Goal: Task Accomplishment & Management: Manage account settings

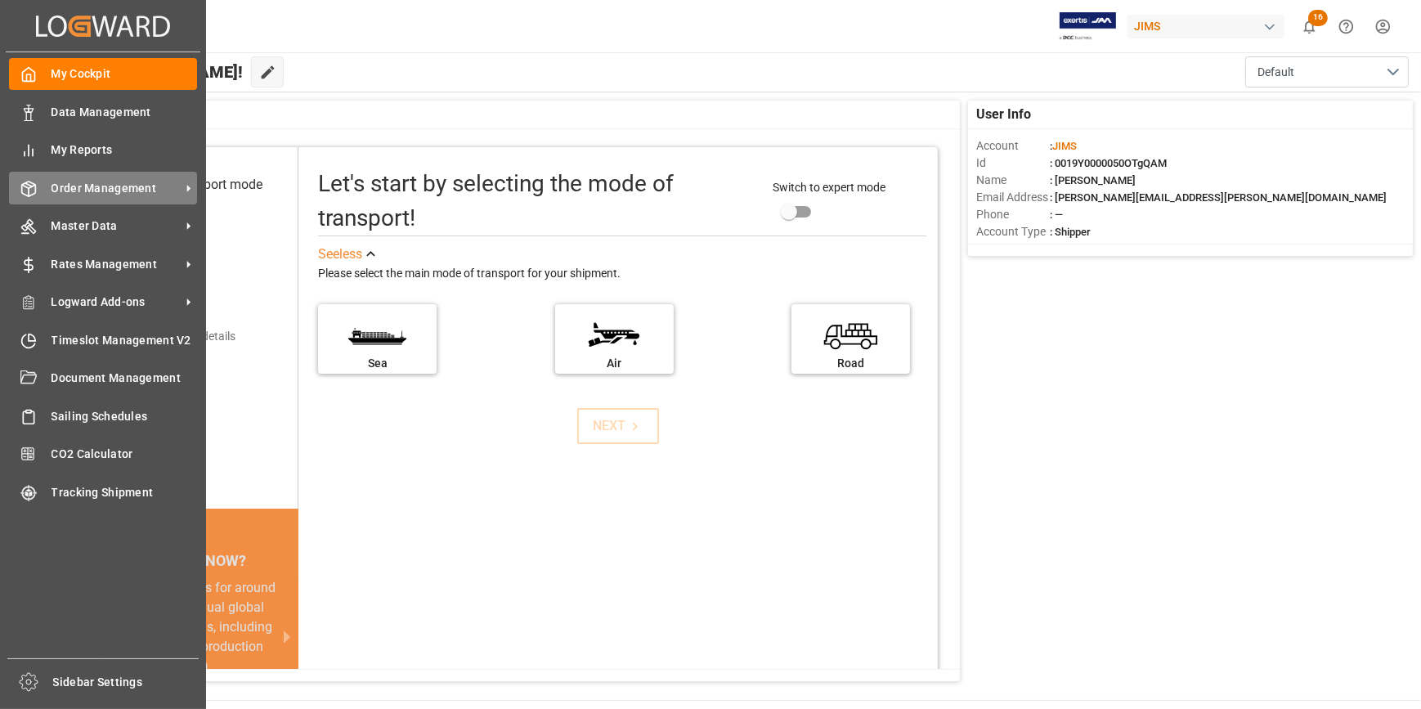
drag, startPoint x: 72, startPoint y: 186, endPoint x: 87, endPoint y: 186, distance: 14.7
click at [72, 186] on span "Order Management" at bounding box center [116, 188] width 129 height 17
click at [83, 192] on span "Order Management" at bounding box center [116, 188] width 129 height 17
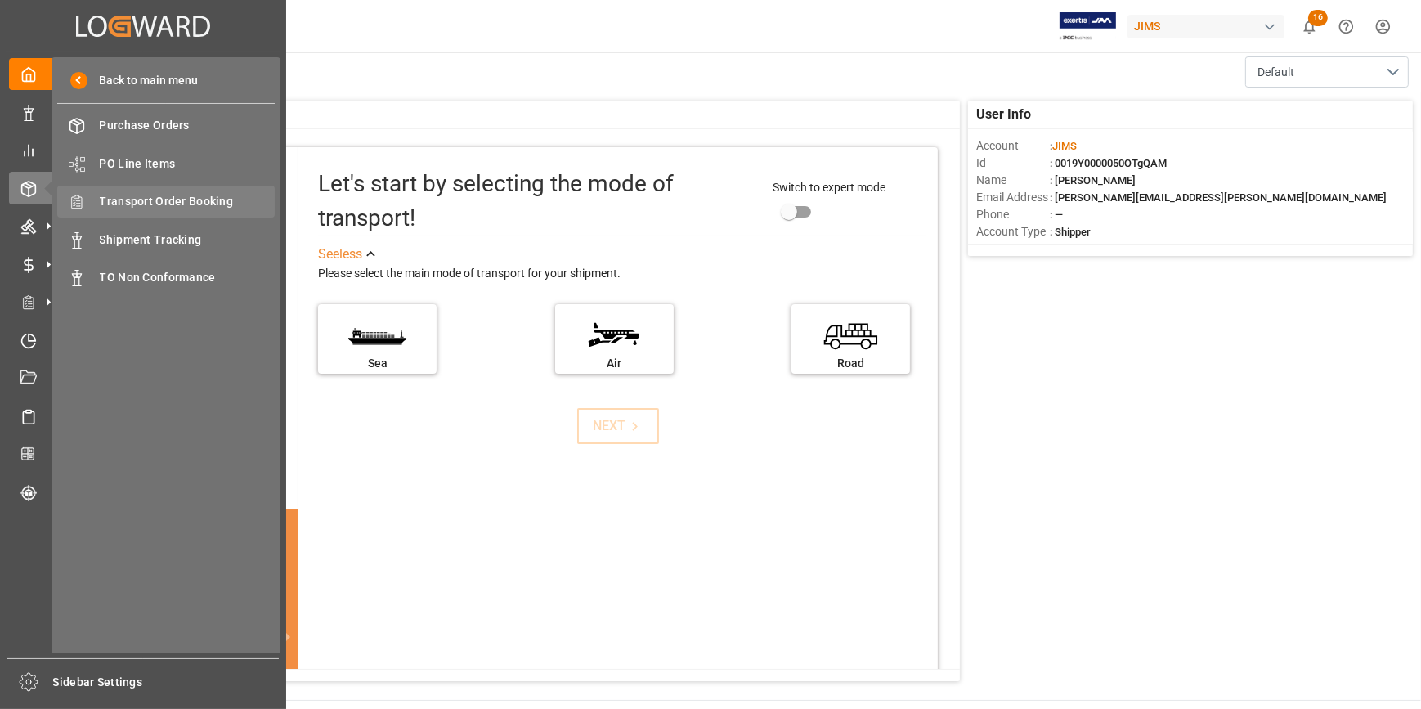
click at [125, 208] on span "Transport Order Booking" at bounding box center [188, 201] width 176 height 17
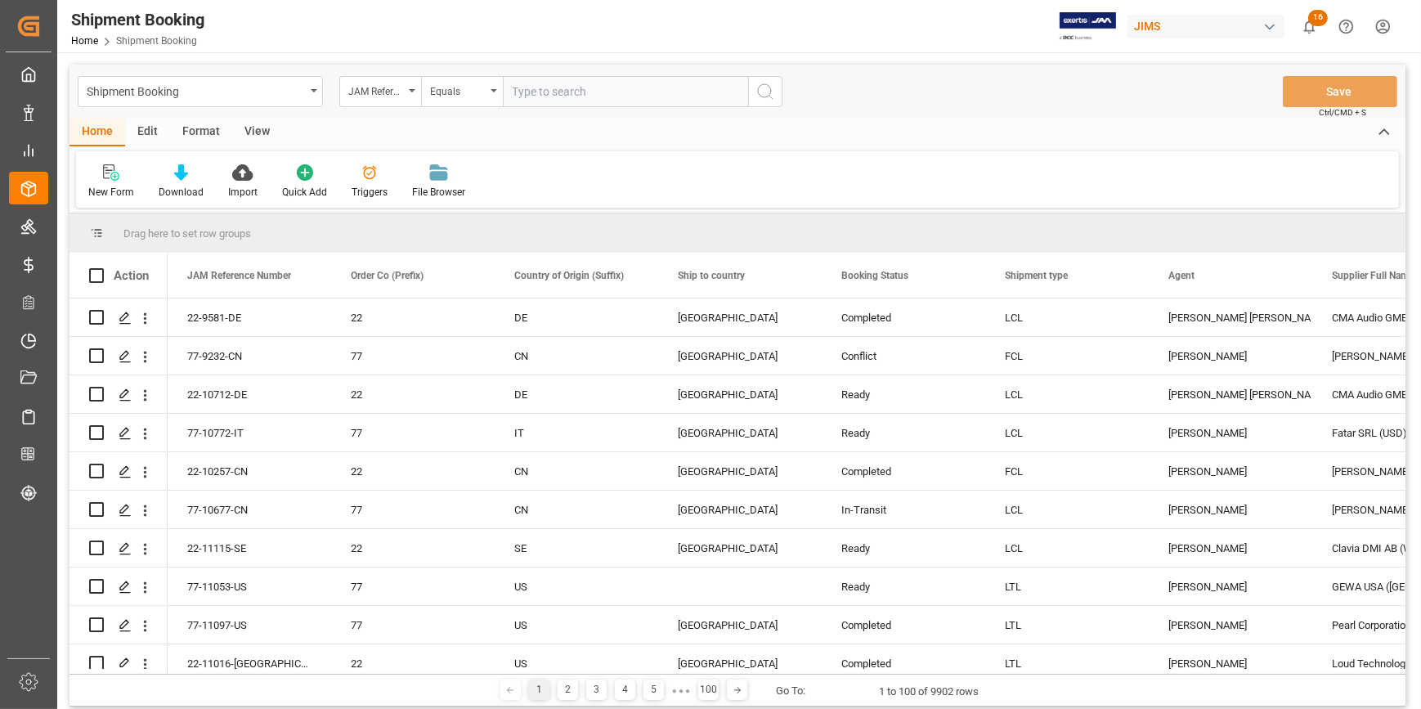
click at [627, 94] on input "text" at bounding box center [625, 91] width 245 height 31
type input "22-11084-CN"
click at [770, 94] on icon "search button" at bounding box center [765, 92] width 20 height 20
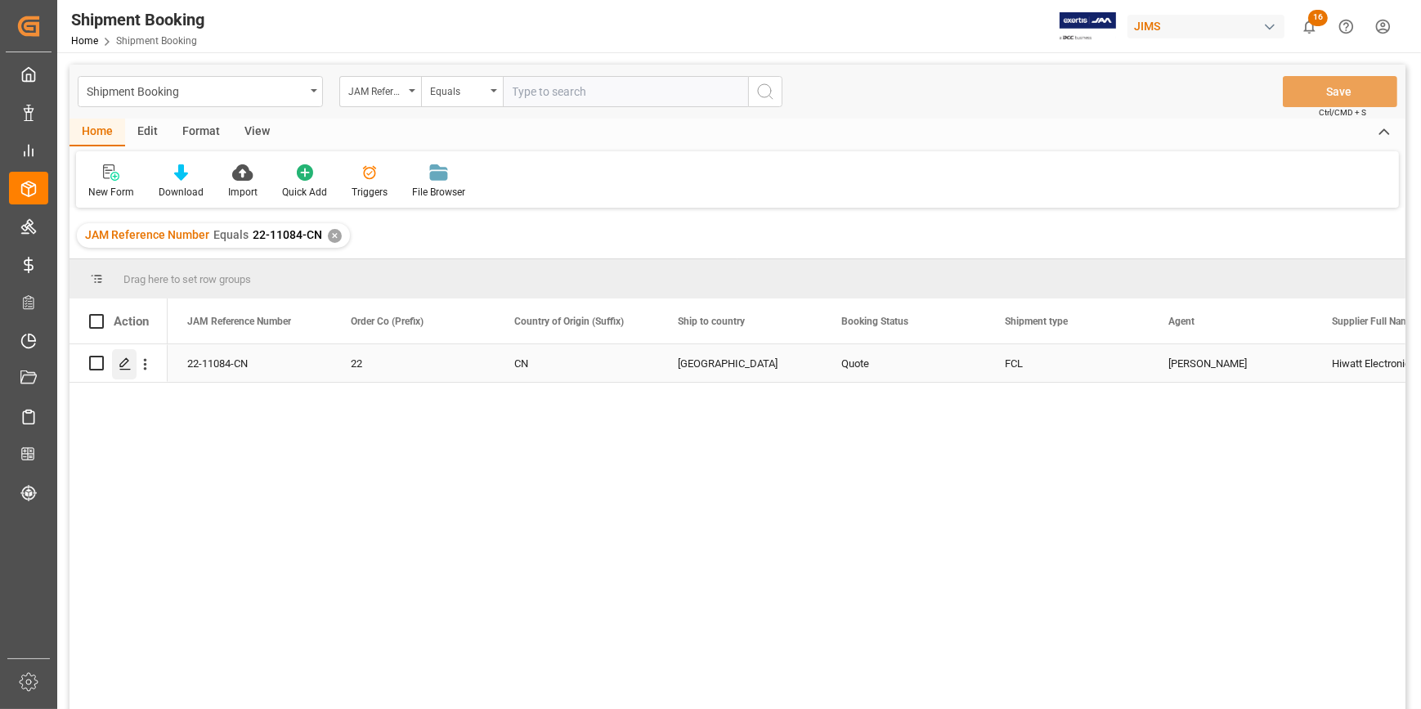
click at [121, 362] on polygon "Press SPACE to select this row." at bounding box center [124, 362] width 8 height 8
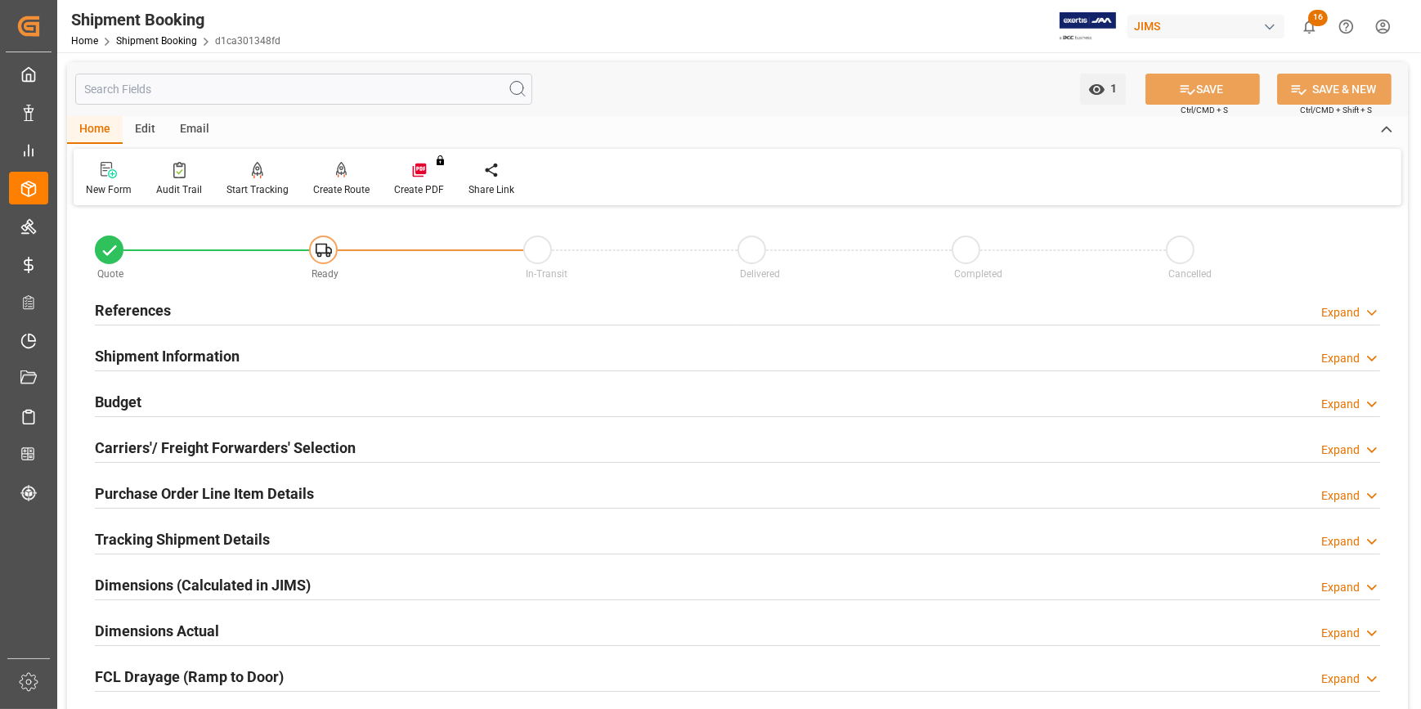
scroll to position [74, 0]
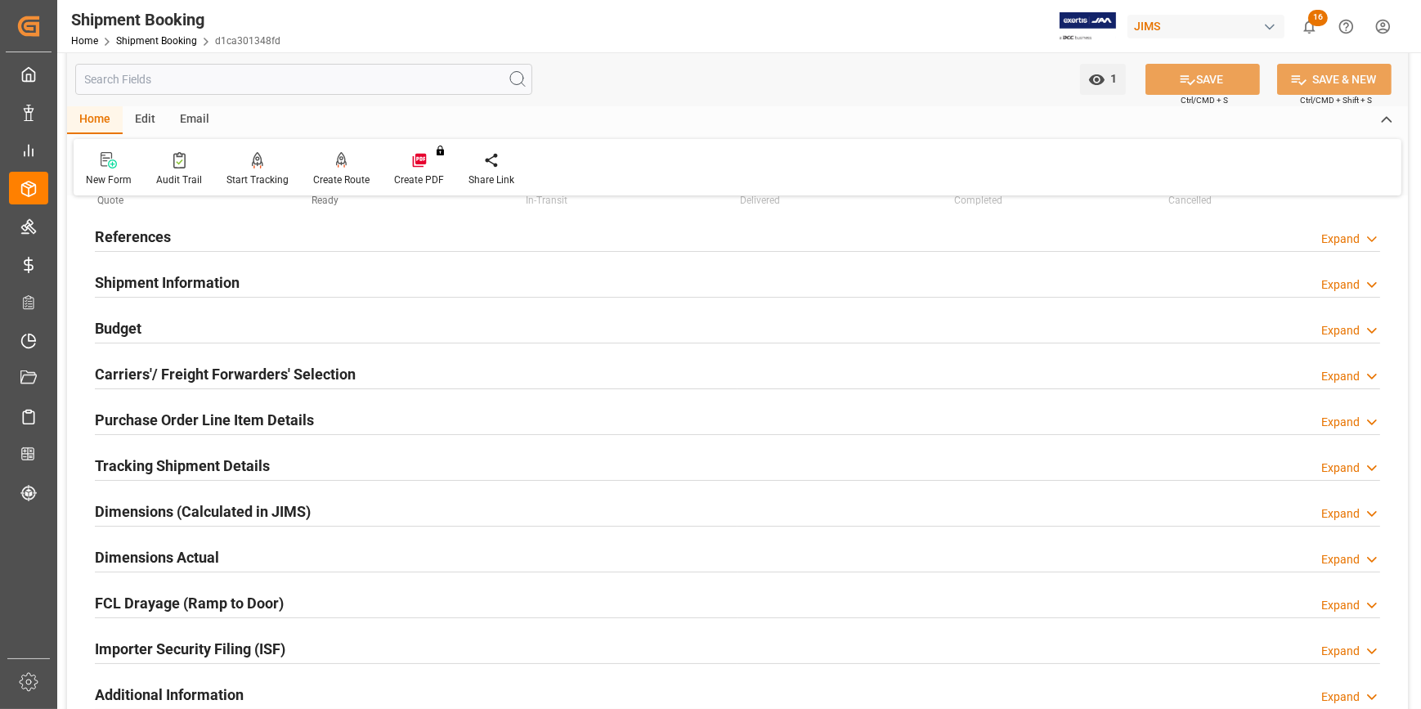
click at [114, 330] on h2 "Budget" at bounding box center [118, 328] width 47 height 22
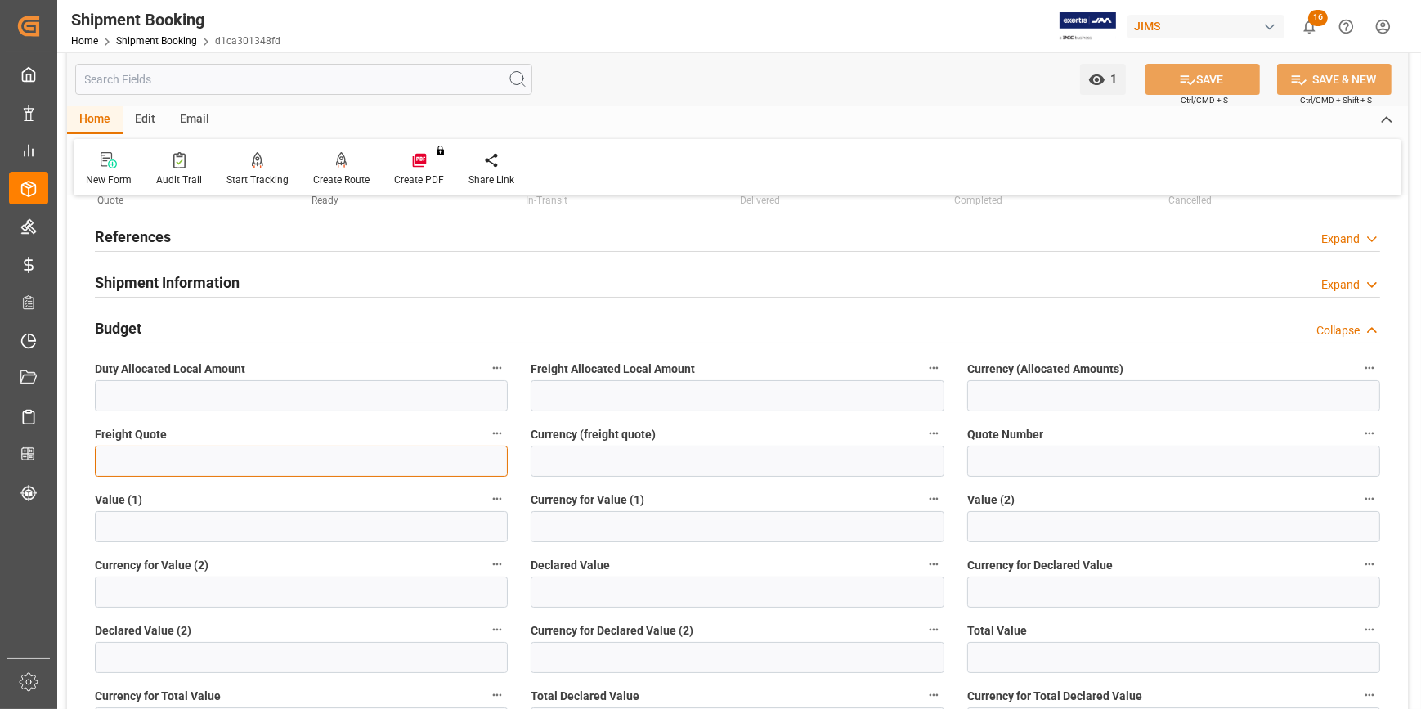
click at [126, 467] on input "text" at bounding box center [301, 461] width 413 height 31
type input "7000"
click at [1205, 84] on button "SAVE" at bounding box center [1202, 79] width 114 height 31
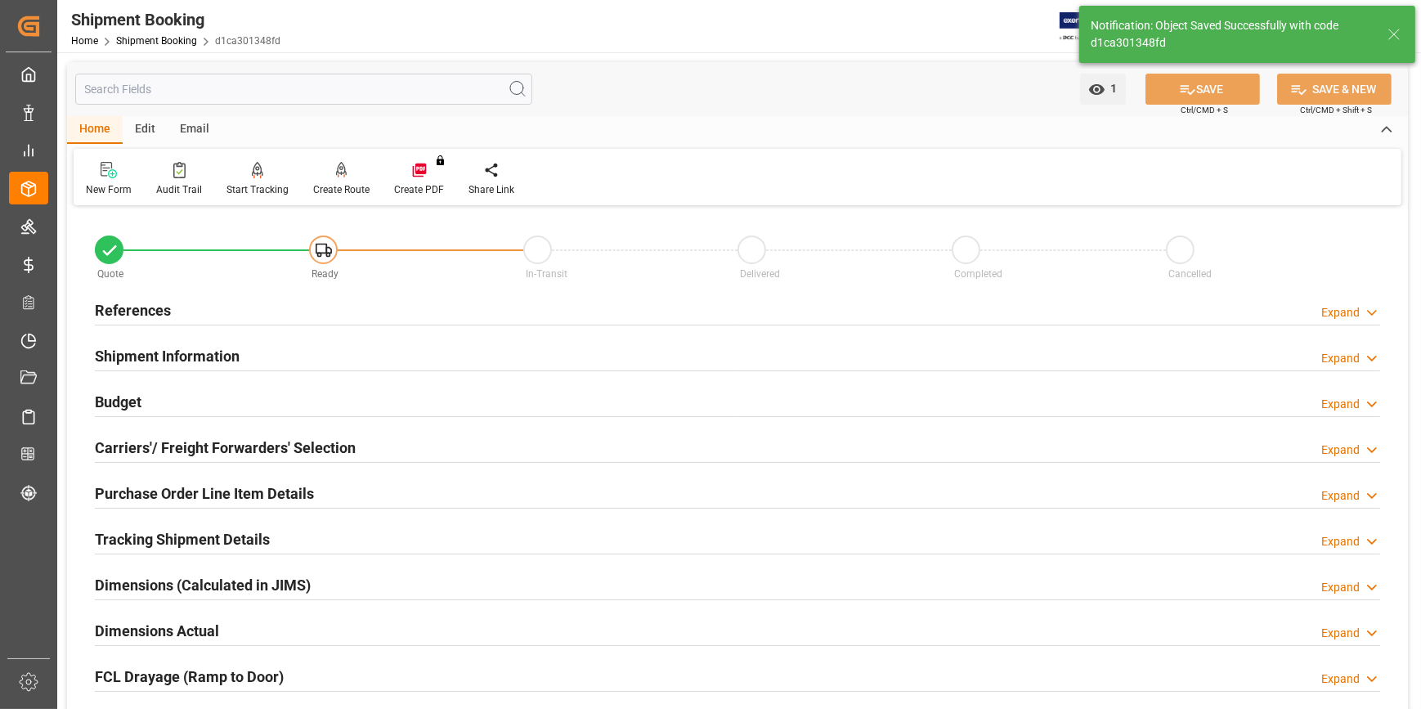
click at [105, 352] on h2 "Shipment Information" at bounding box center [167, 356] width 145 height 22
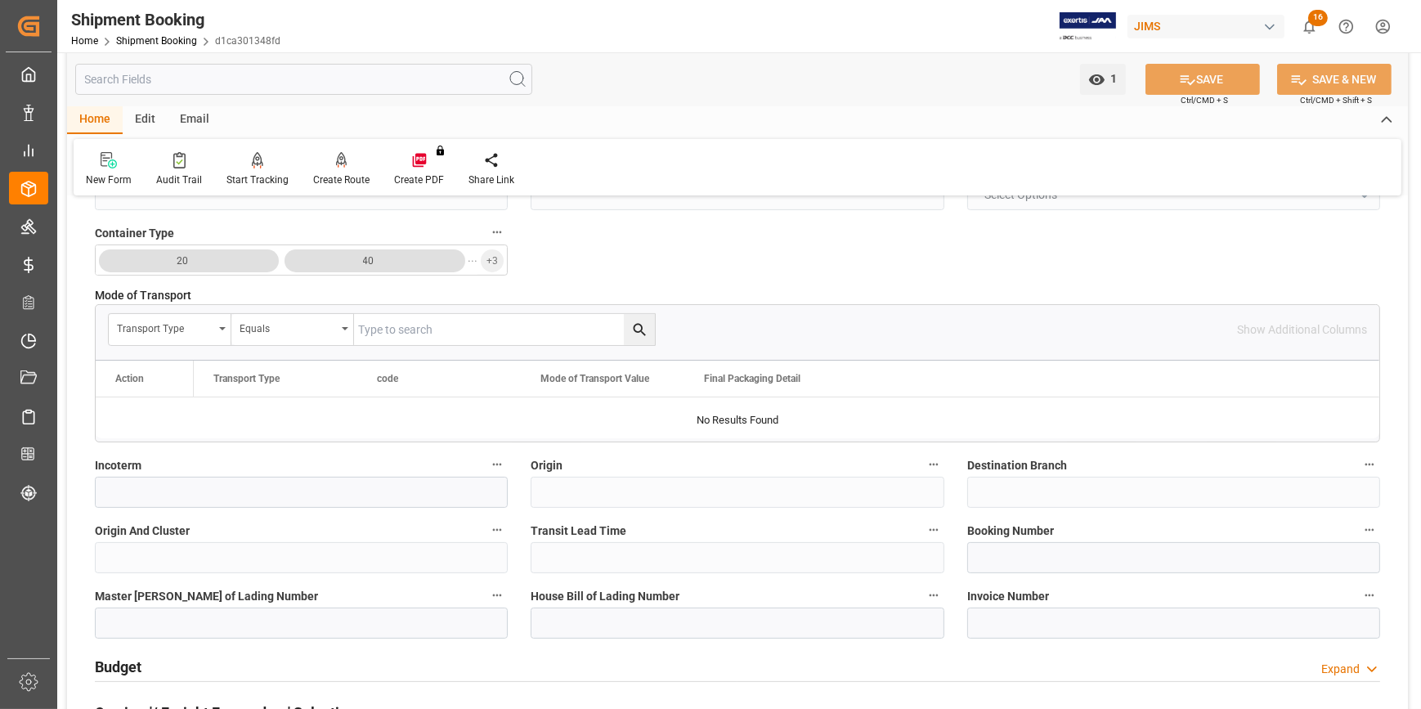
scroll to position [371, 0]
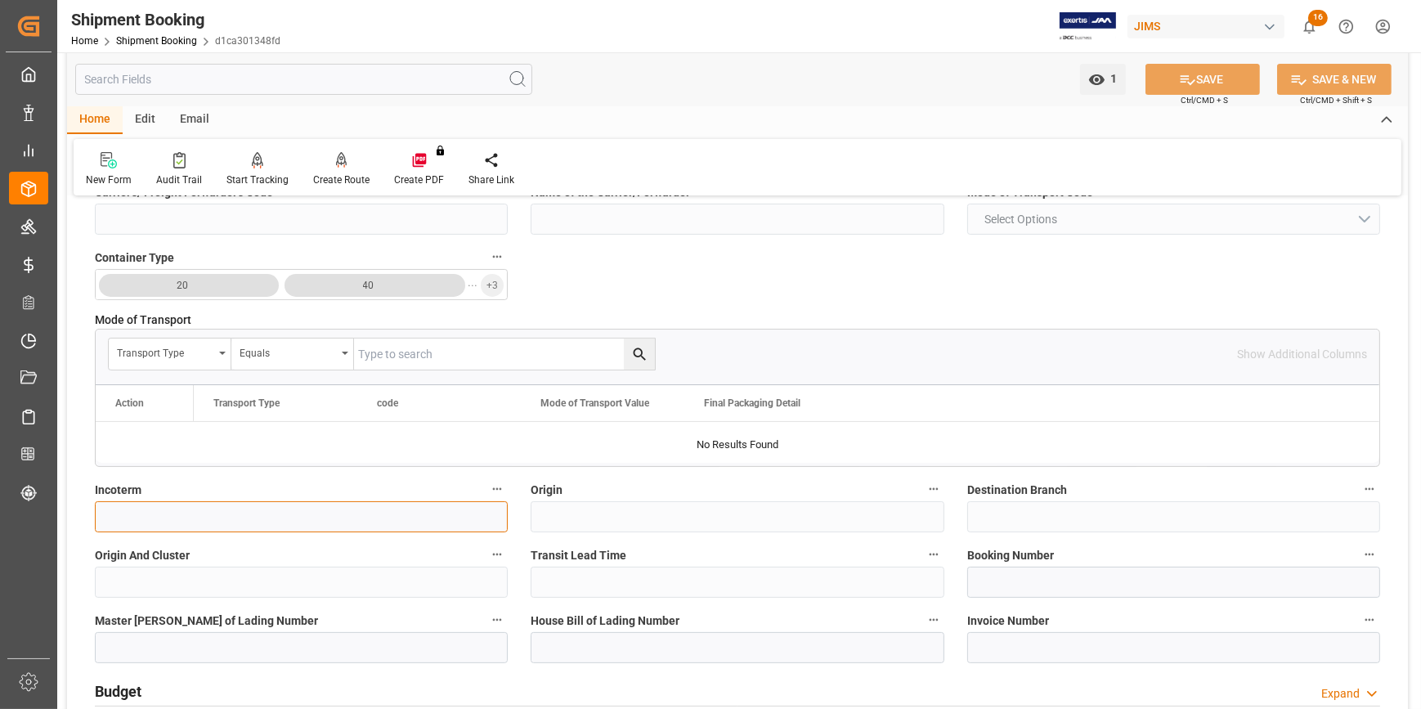
click at [150, 522] on input at bounding box center [301, 516] width 413 height 31
type input "e"
type input "EXW ZHONGSHAN"
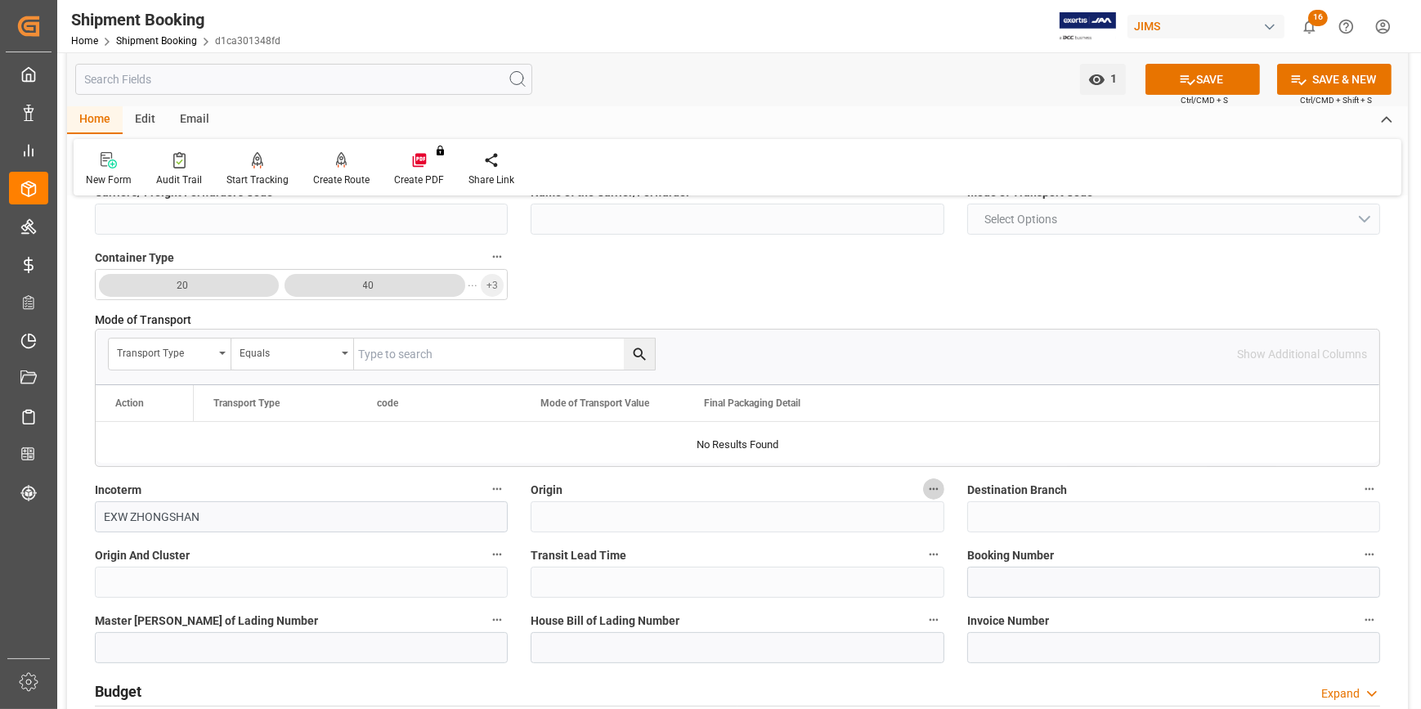
drag, startPoint x: 1216, startPoint y: 81, endPoint x: 1192, endPoint y: 104, distance: 33.0
click at [1216, 81] on button "SAVE" at bounding box center [1202, 79] width 114 height 31
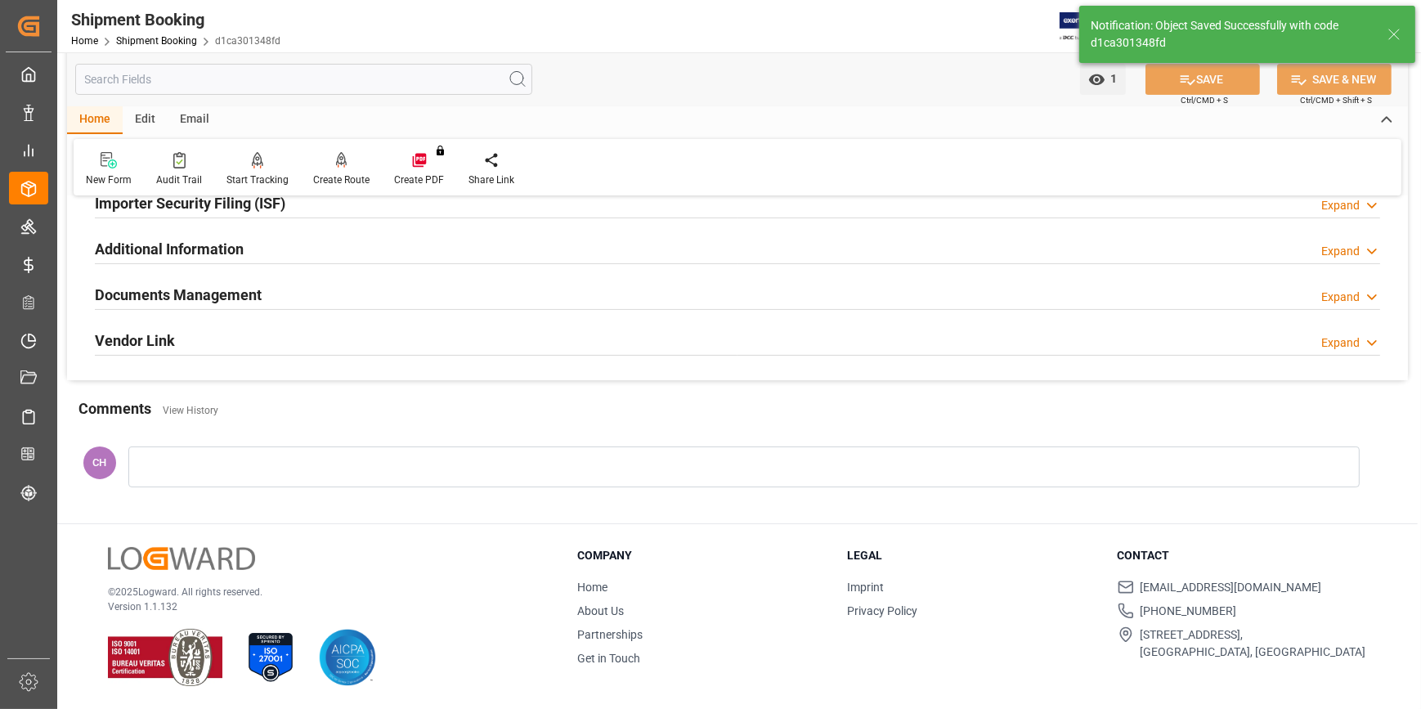
scroll to position [8, 0]
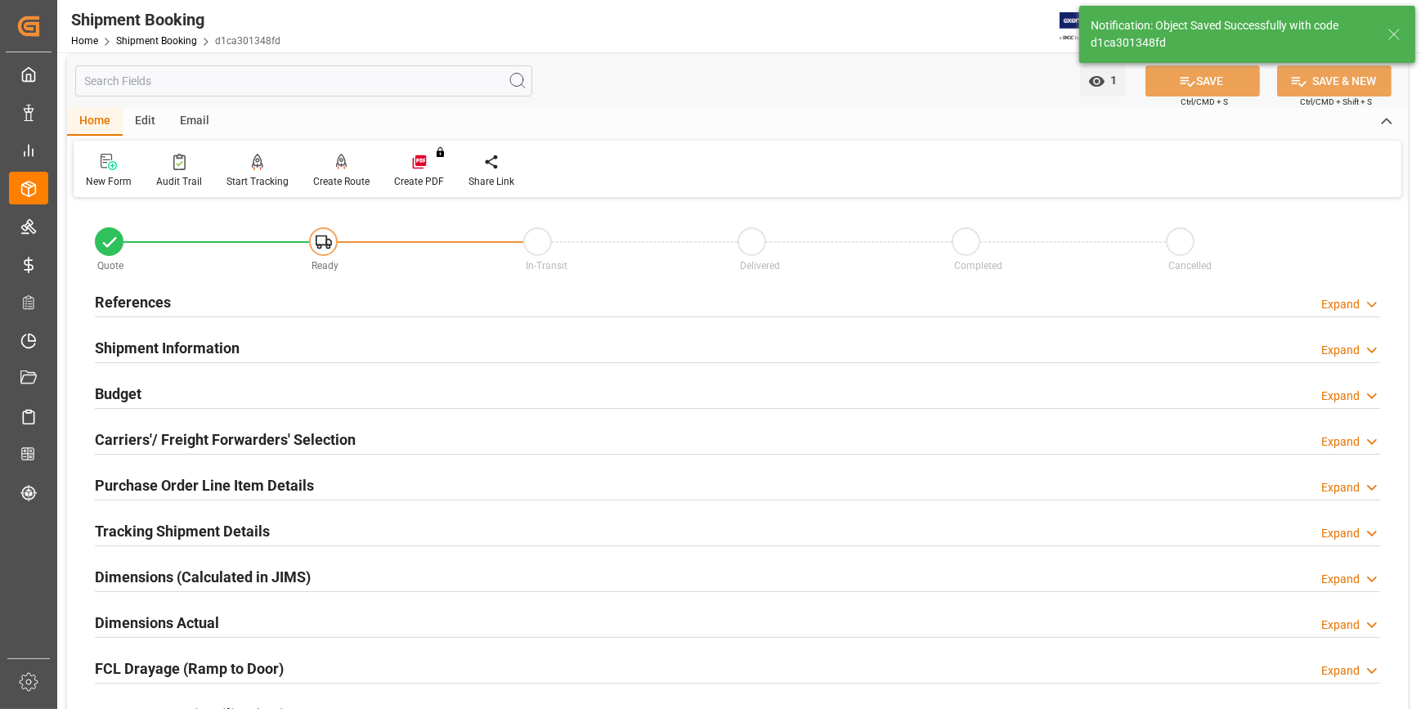
click at [139, 436] on h2 "Carriers'/ Freight Forwarders' Selection" at bounding box center [225, 439] width 261 height 22
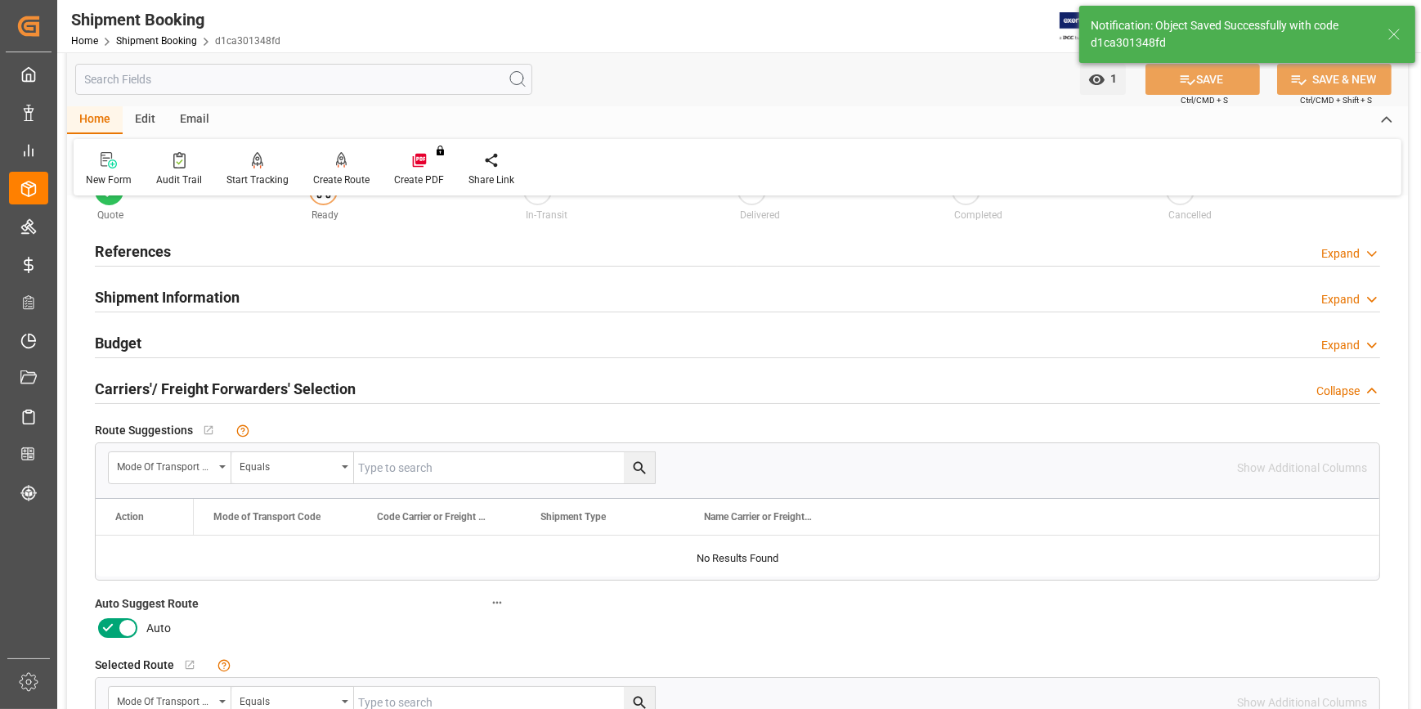
scroll to position [83, 0]
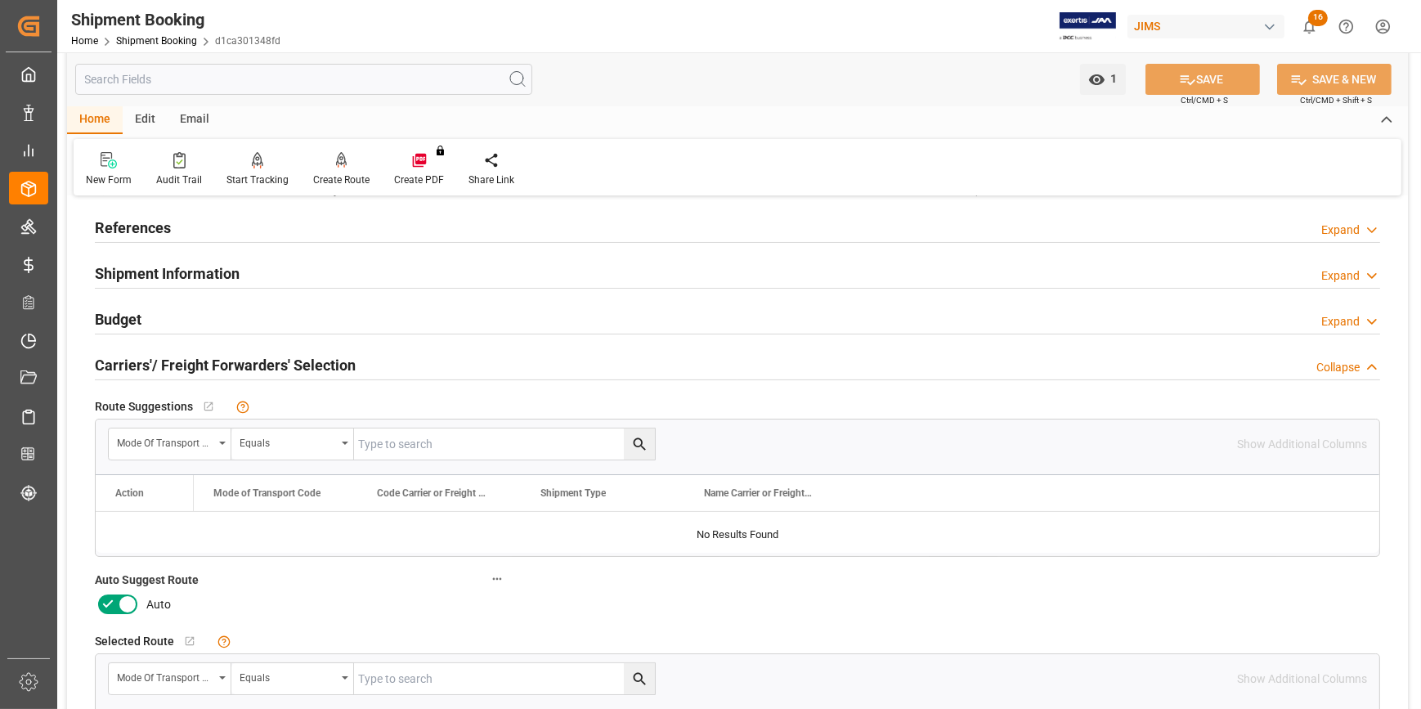
click at [122, 599] on icon at bounding box center [128, 604] width 20 height 20
click at [0, 0] on input "checkbox" at bounding box center [0, 0] width 0 height 0
click at [1185, 81] on icon at bounding box center [1187, 79] width 17 height 17
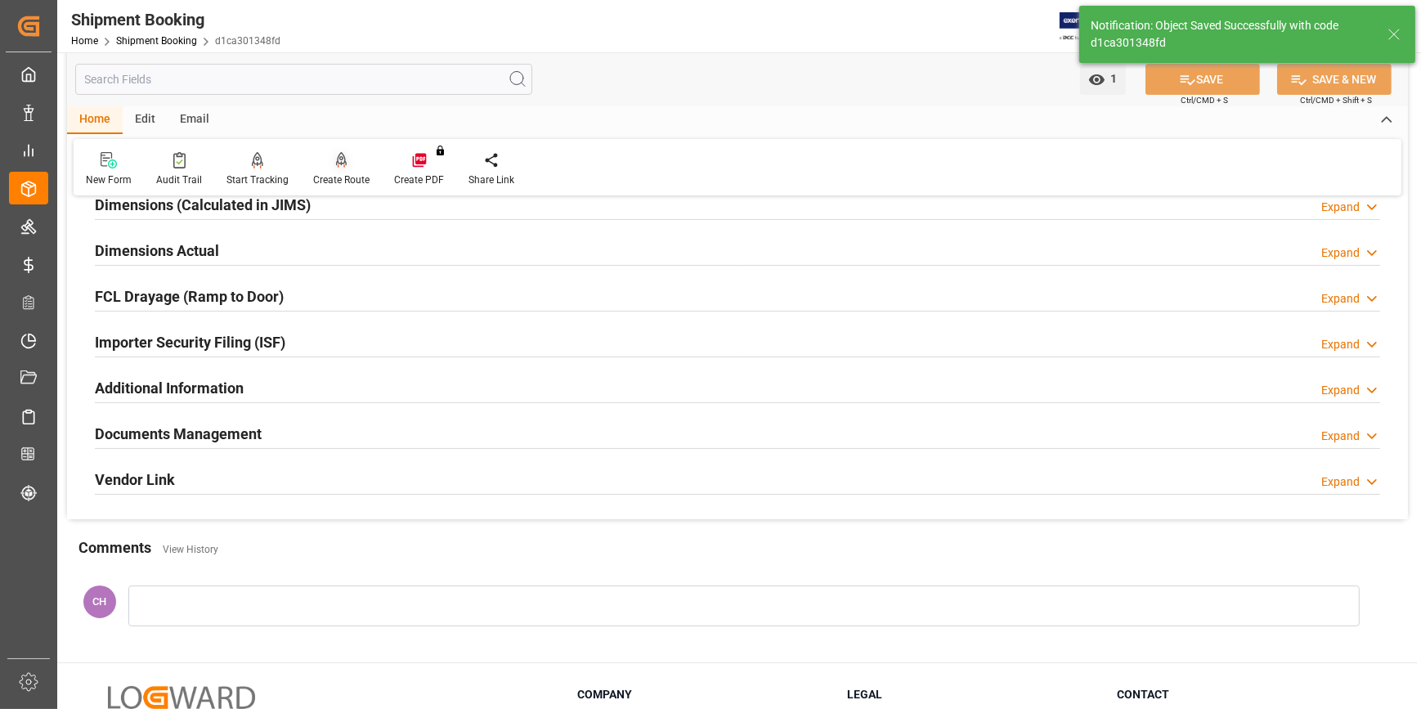
scroll to position [306, 0]
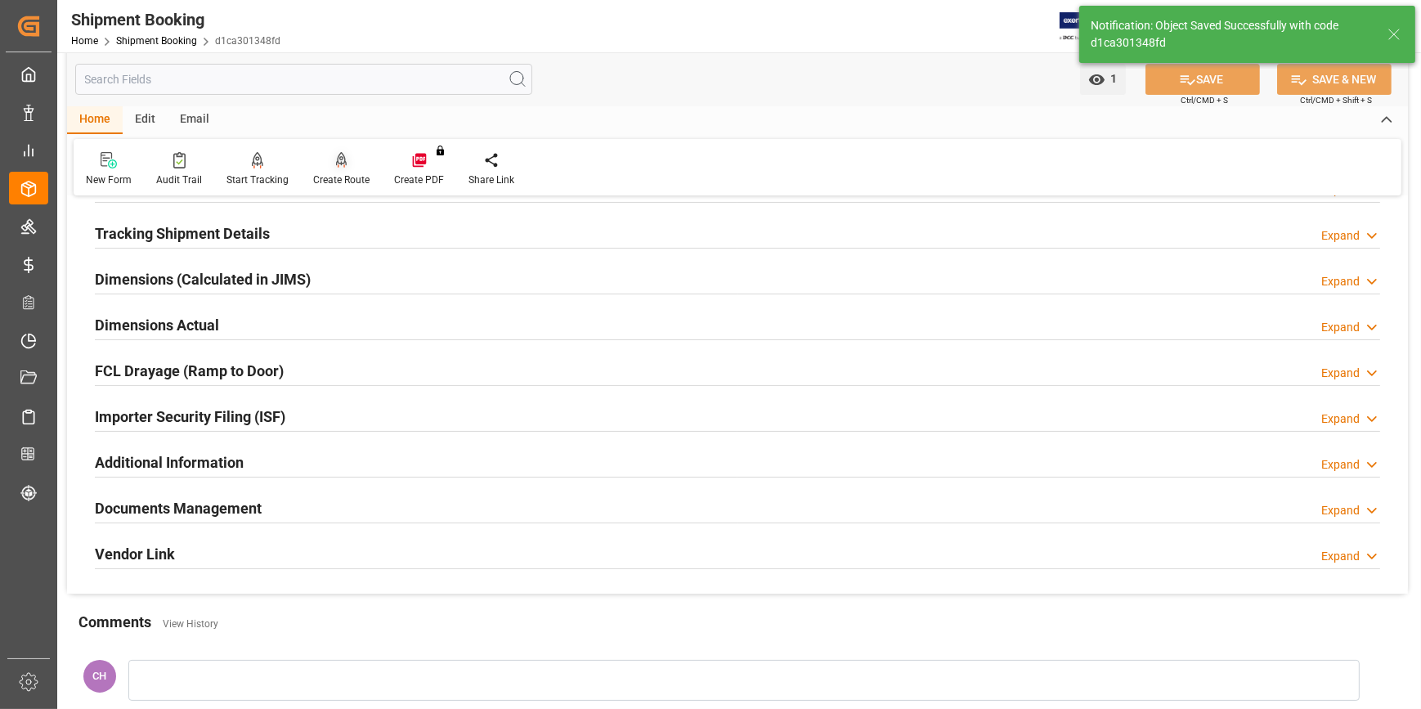
click at [323, 175] on div "Create Route" at bounding box center [341, 179] width 56 height 15
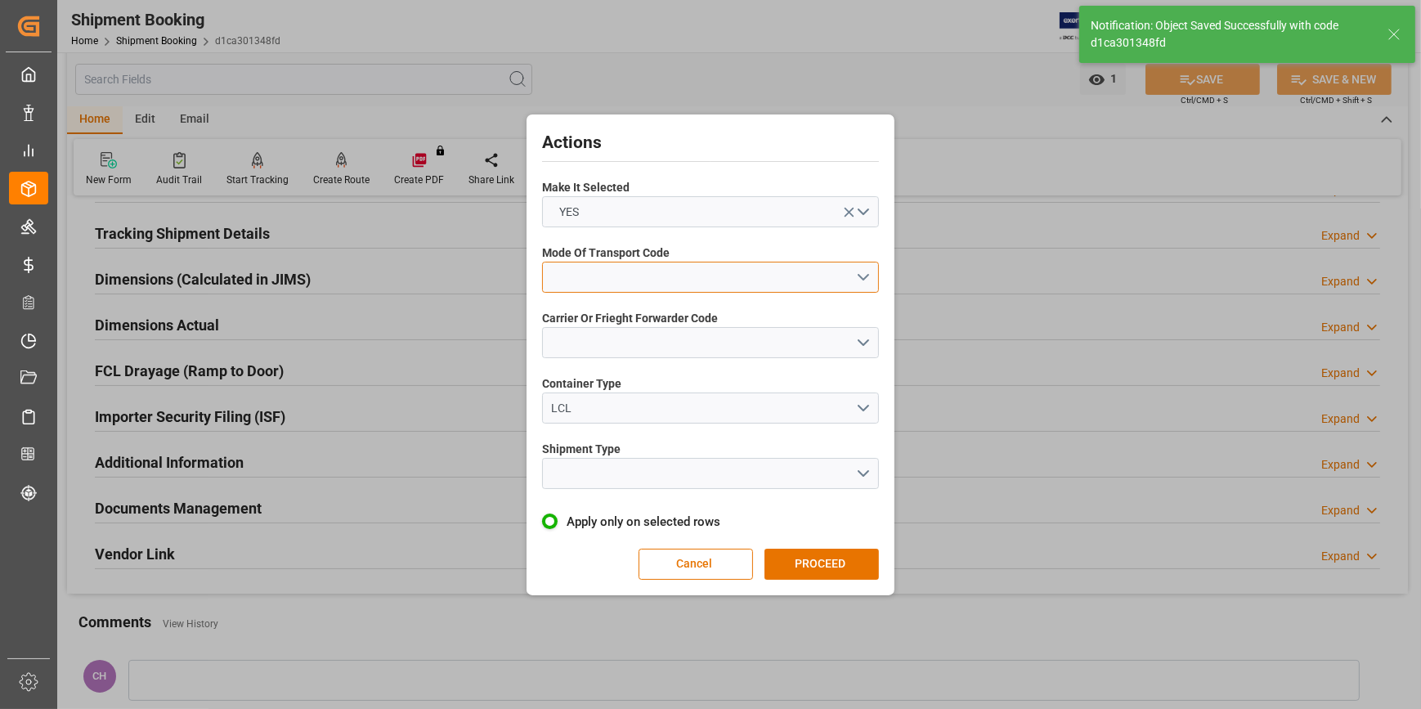
click at [628, 289] on button "open menu" at bounding box center [710, 277] width 337 height 31
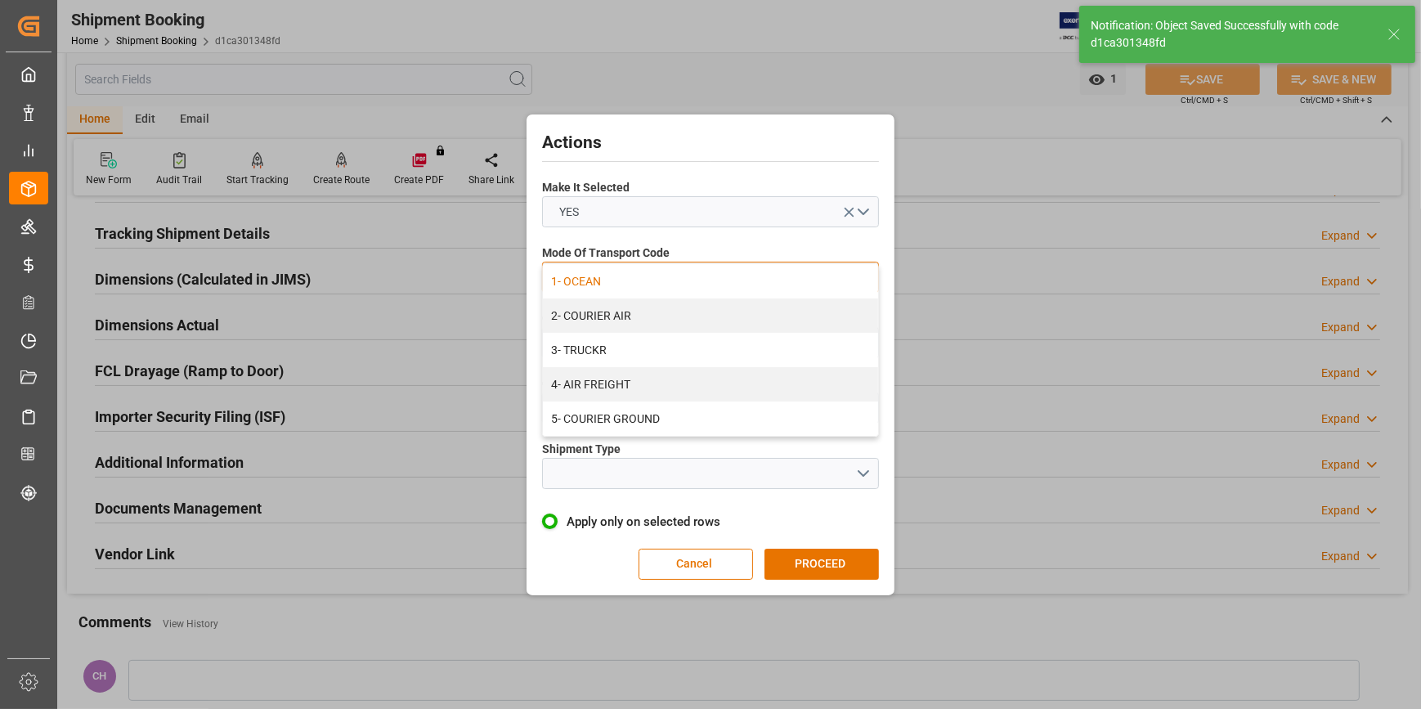
click at [605, 283] on div "1- OCEAN" at bounding box center [710, 281] width 335 height 34
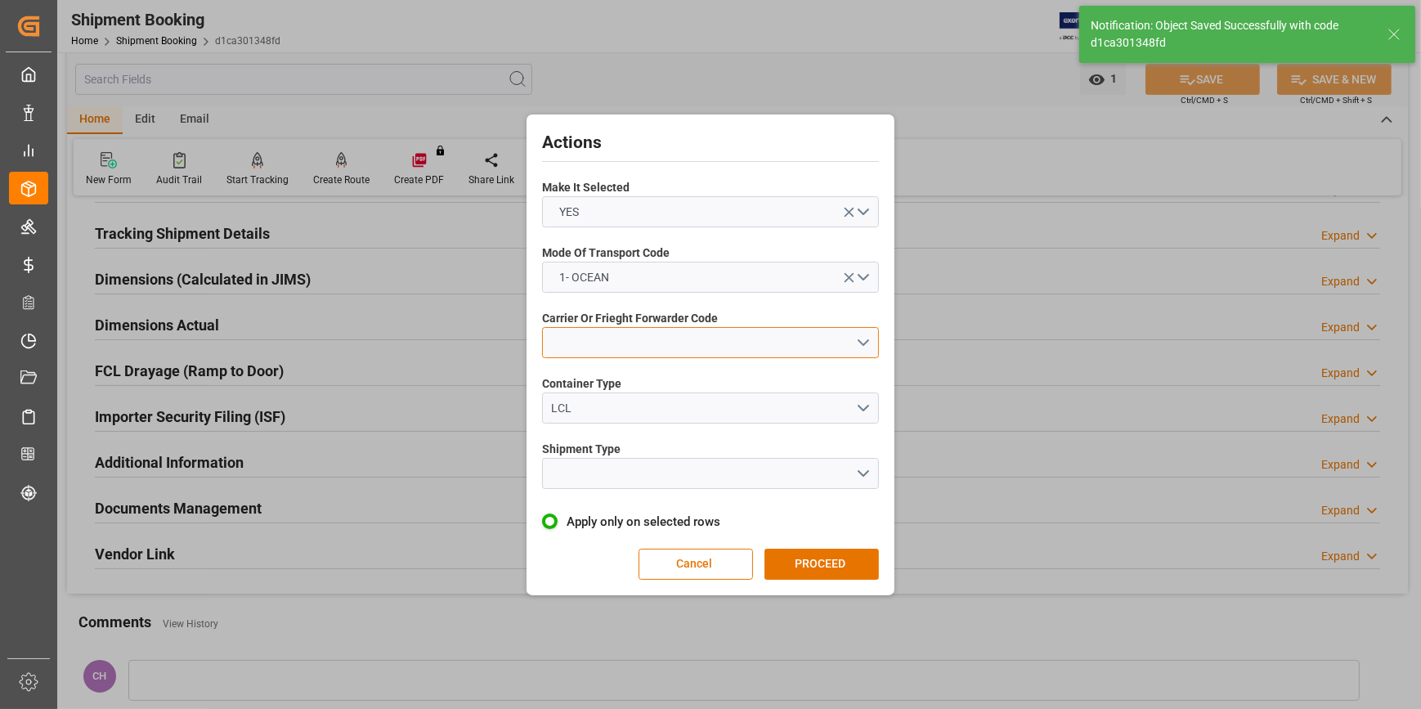
click at [613, 341] on button "open menu" at bounding box center [710, 342] width 337 height 31
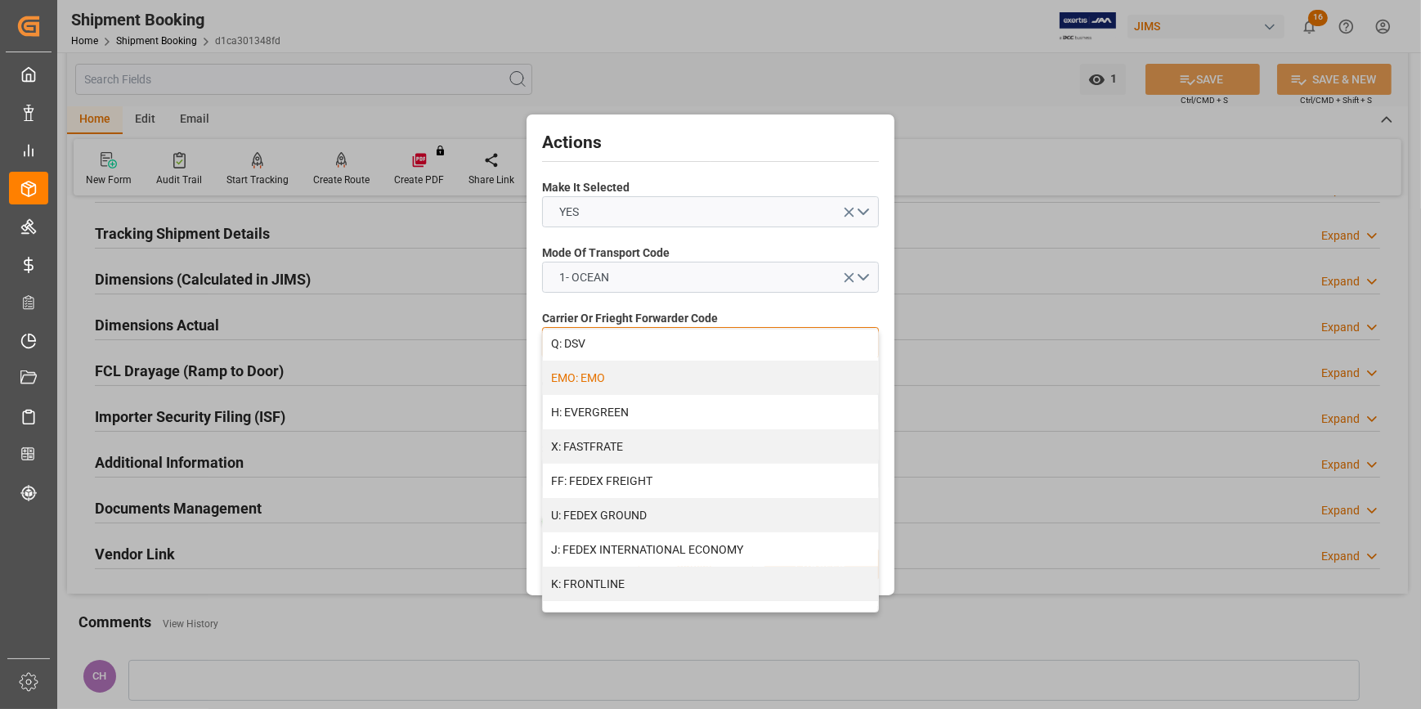
scroll to position [371, 0]
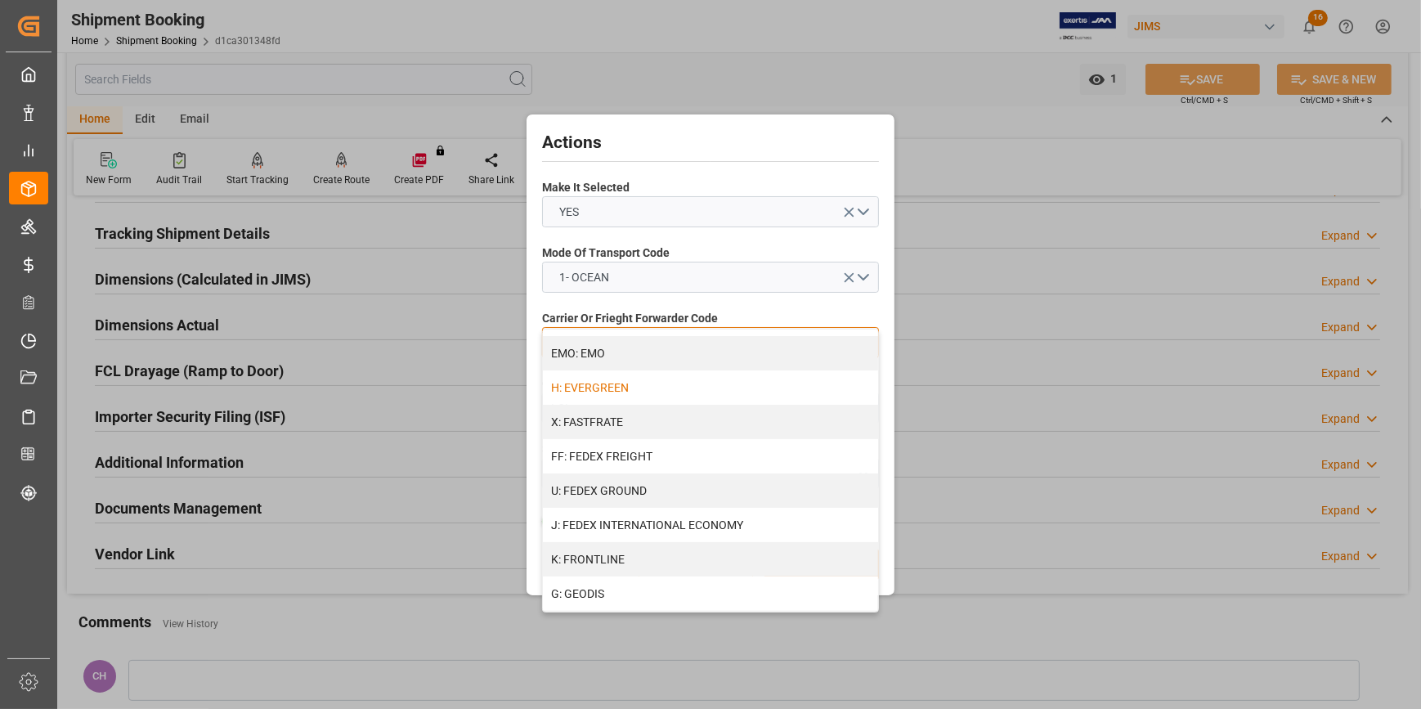
click at [589, 391] on div "H: EVERGREEN" at bounding box center [710, 387] width 335 height 34
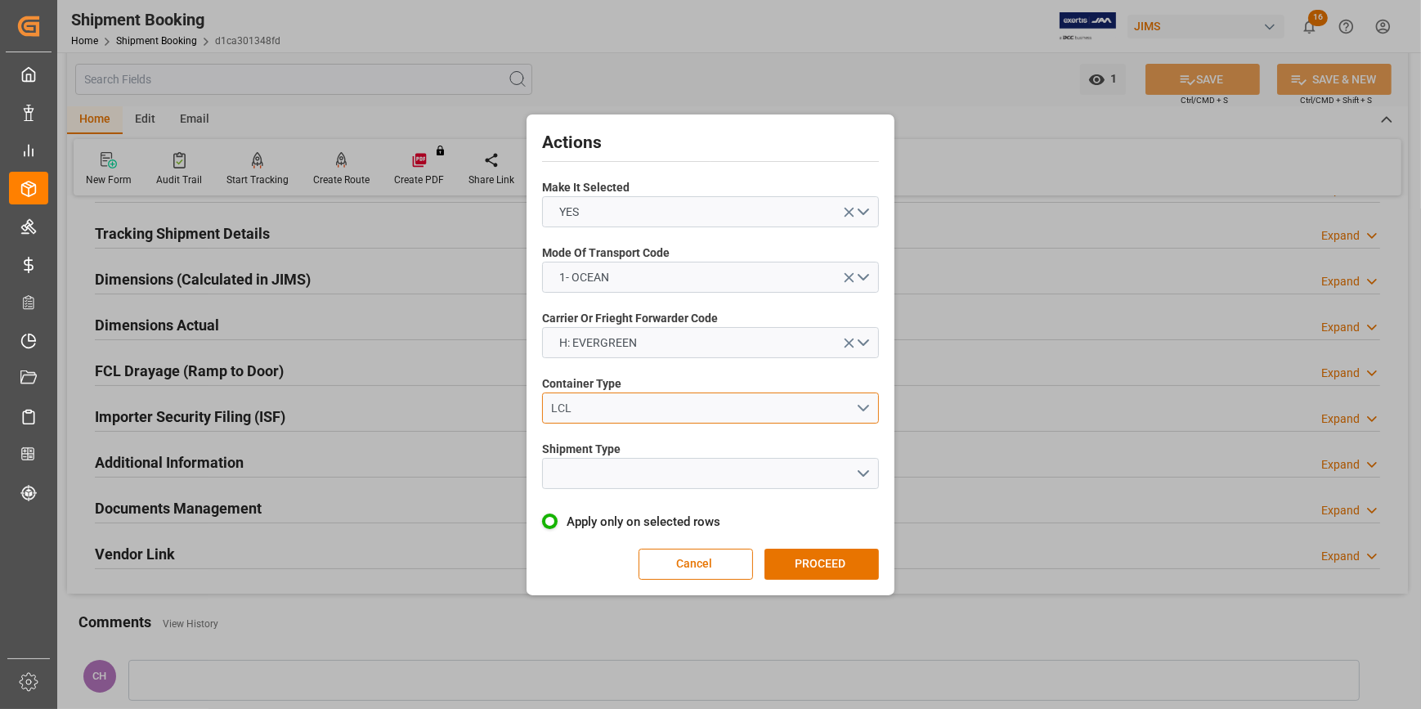
click at [645, 408] on div "LCL" at bounding box center [704, 408] width 304 height 17
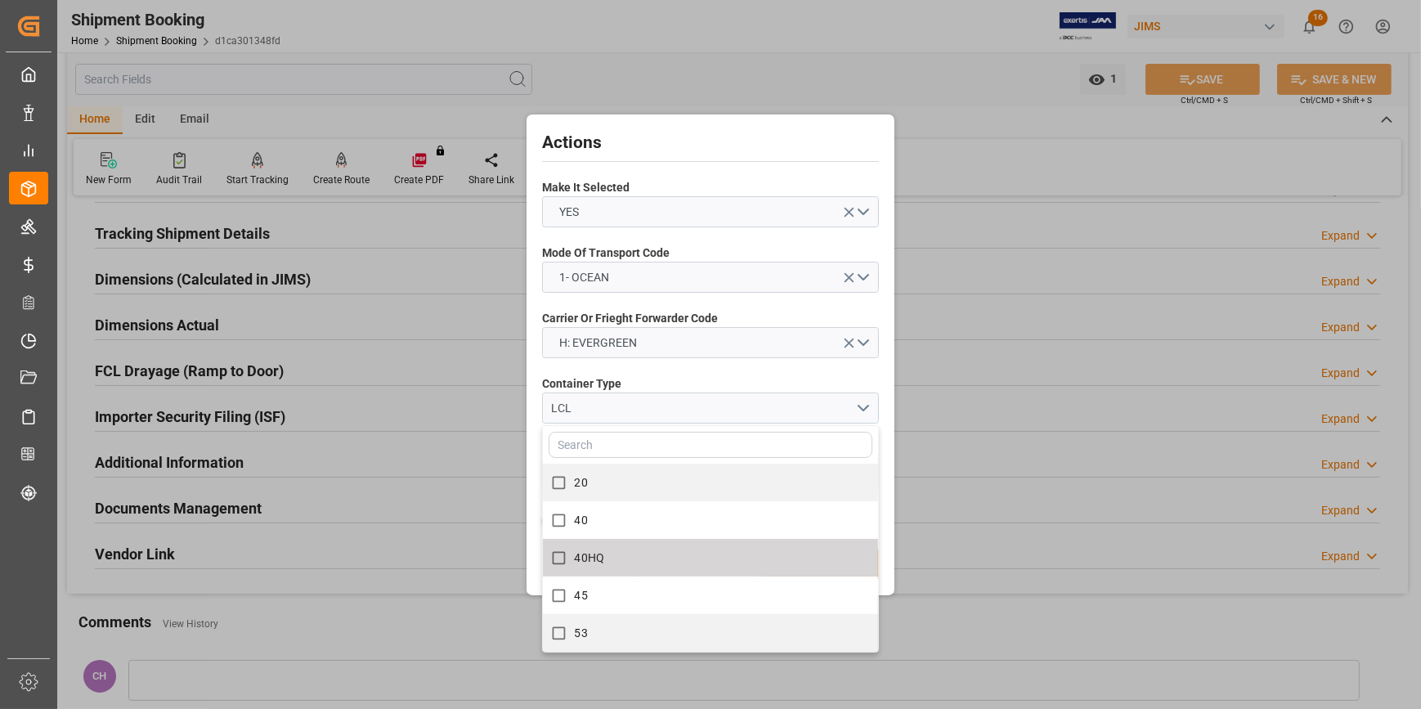
click at [628, 553] on label "40HQ" at bounding box center [702, 558] width 318 height 32
checkbox input "true"
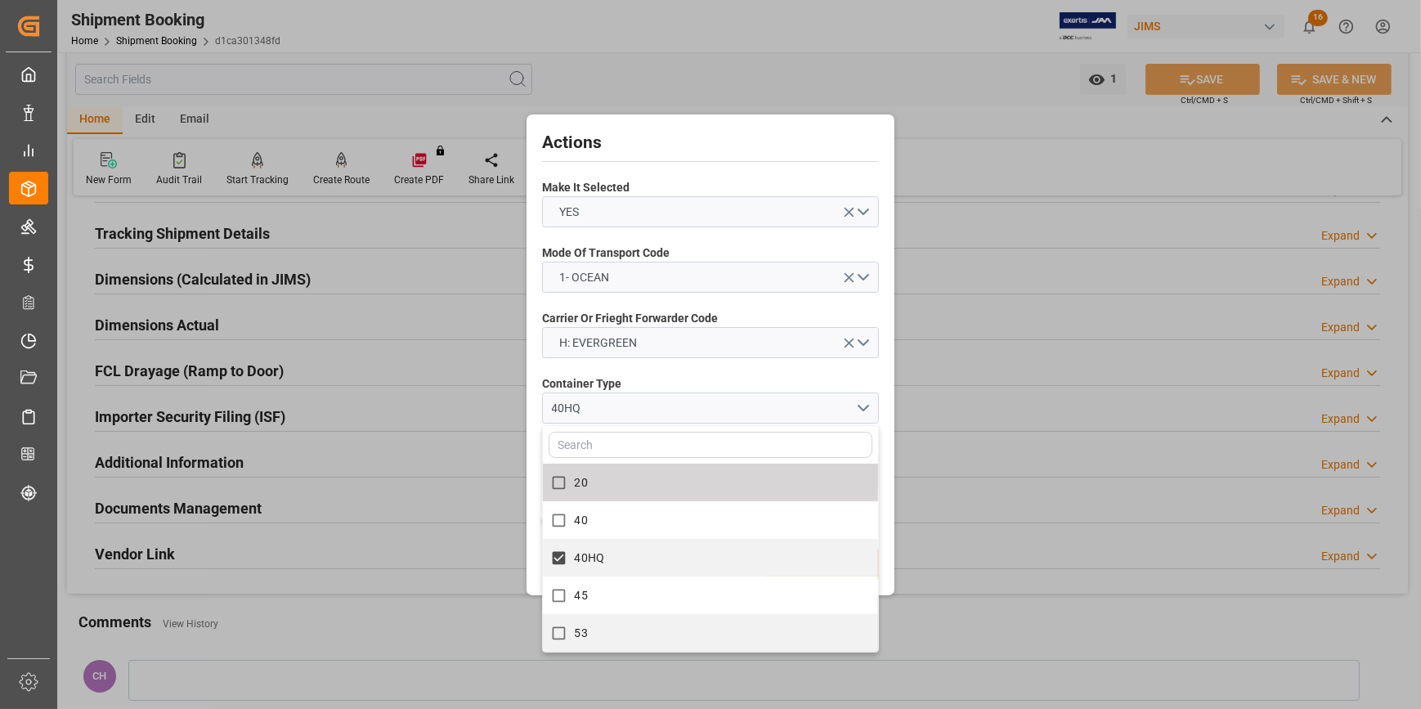
click at [657, 377] on label "Container Type" at bounding box center [710, 383] width 337 height 17
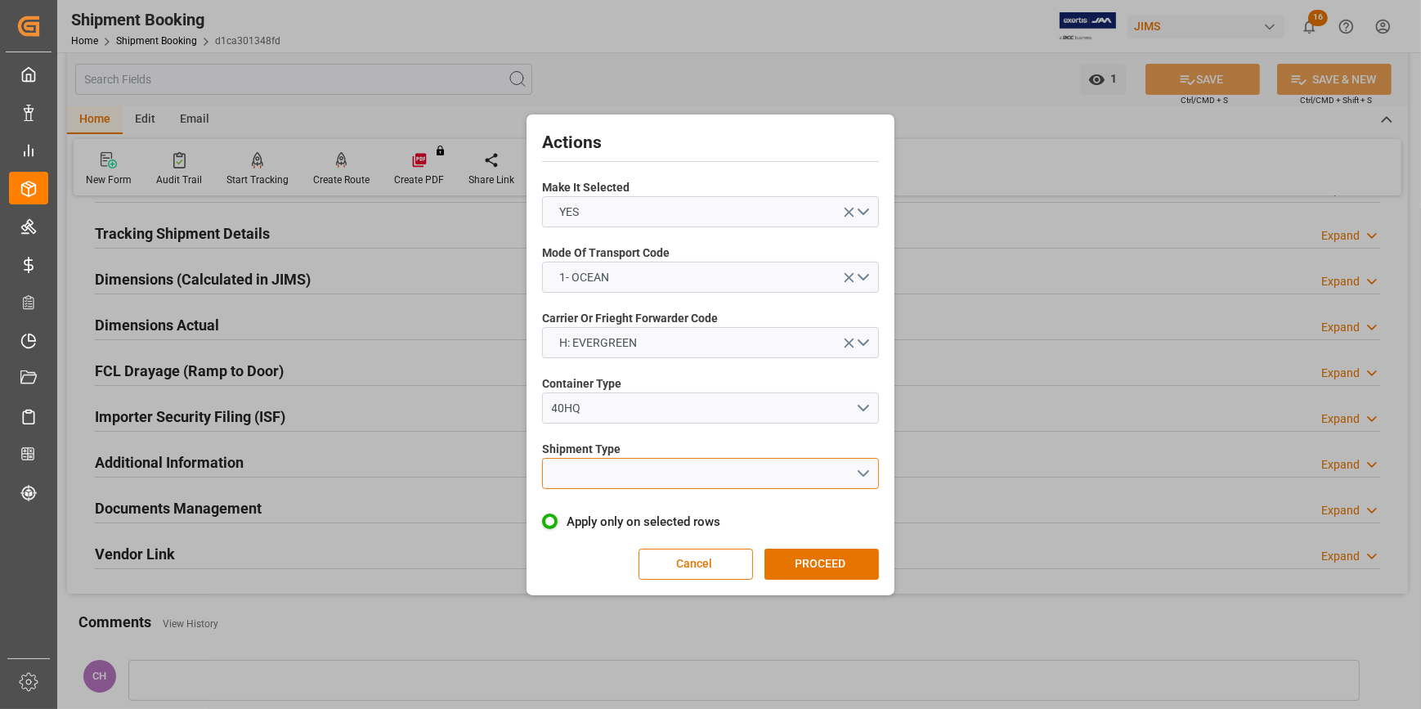
click at [611, 477] on button "open menu" at bounding box center [710, 473] width 337 height 31
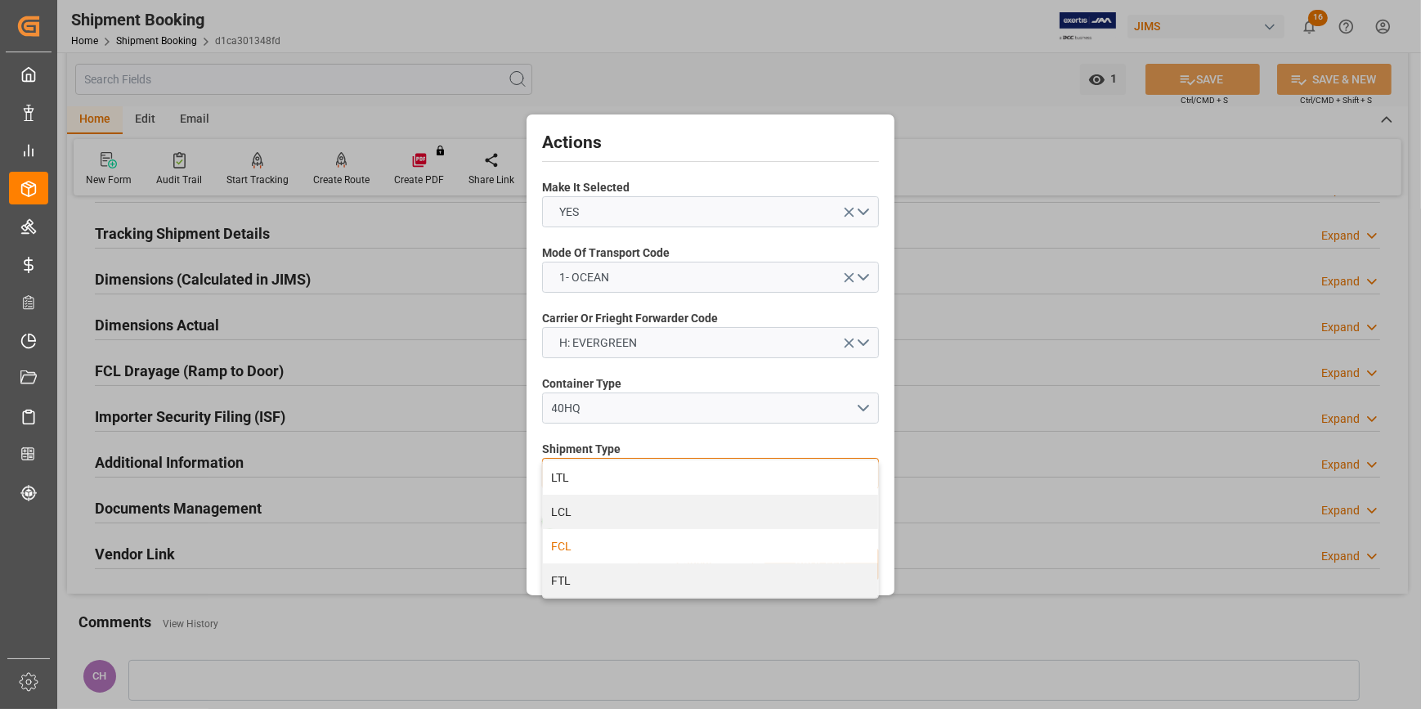
click at [605, 545] on div "FCL" at bounding box center [710, 546] width 335 height 34
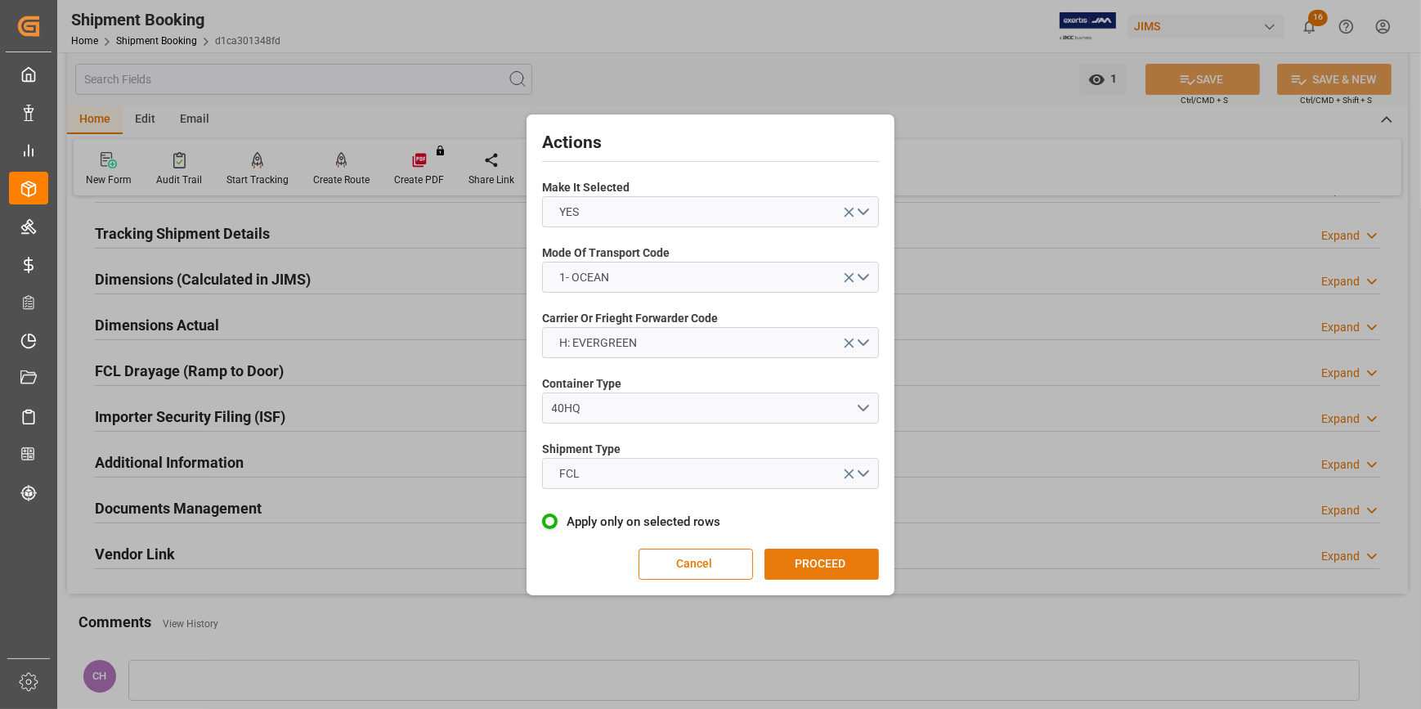
click at [809, 562] on button "PROCEED" at bounding box center [821, 564] width 114 height 31
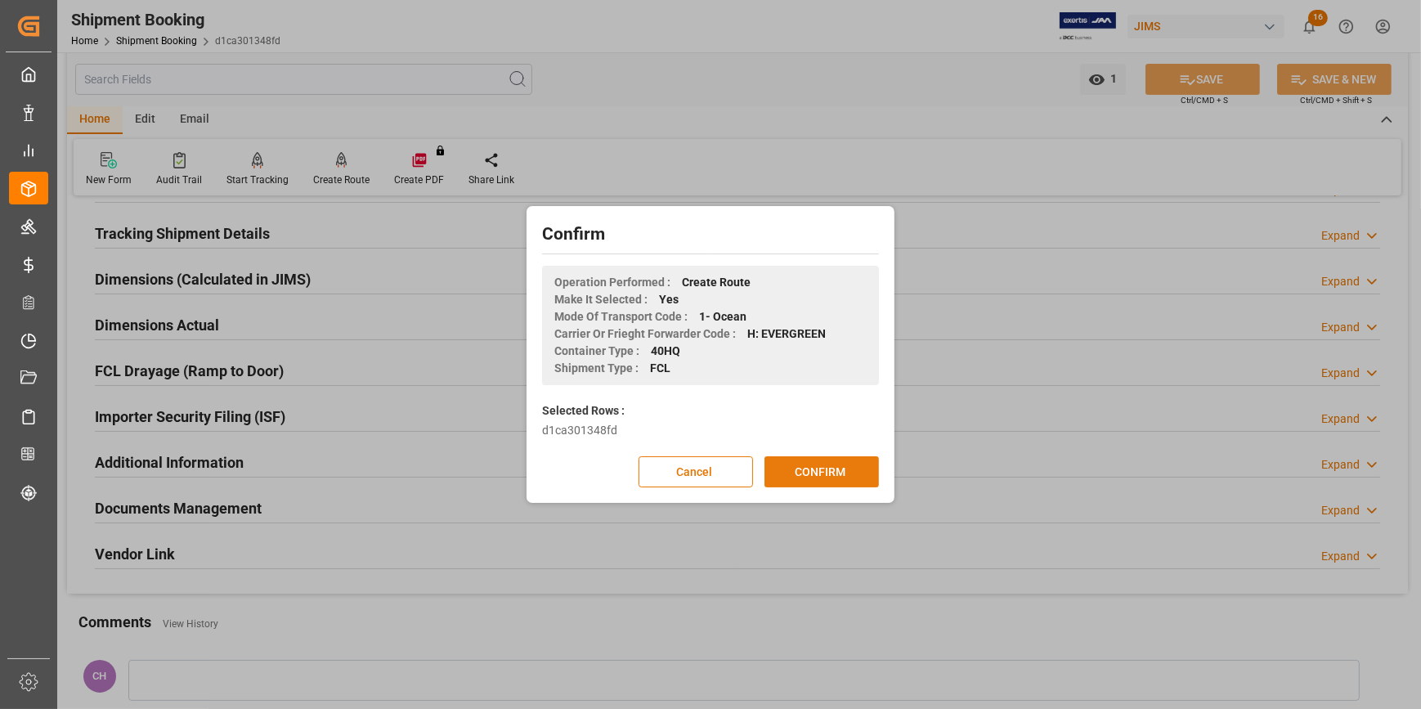
click at [803, 470] on button "CONFIRM" at bounding box center [821, 471] width 114 height 31
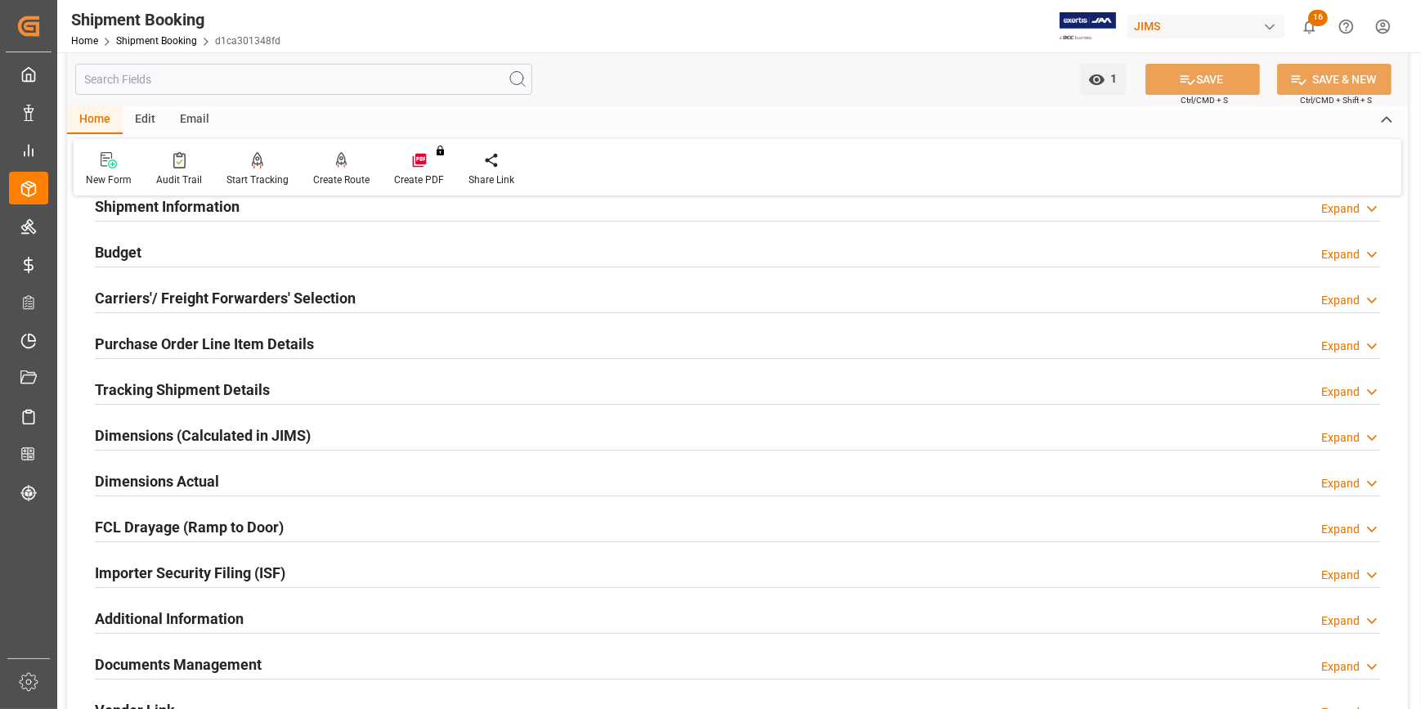
scroll to position [222, 0]
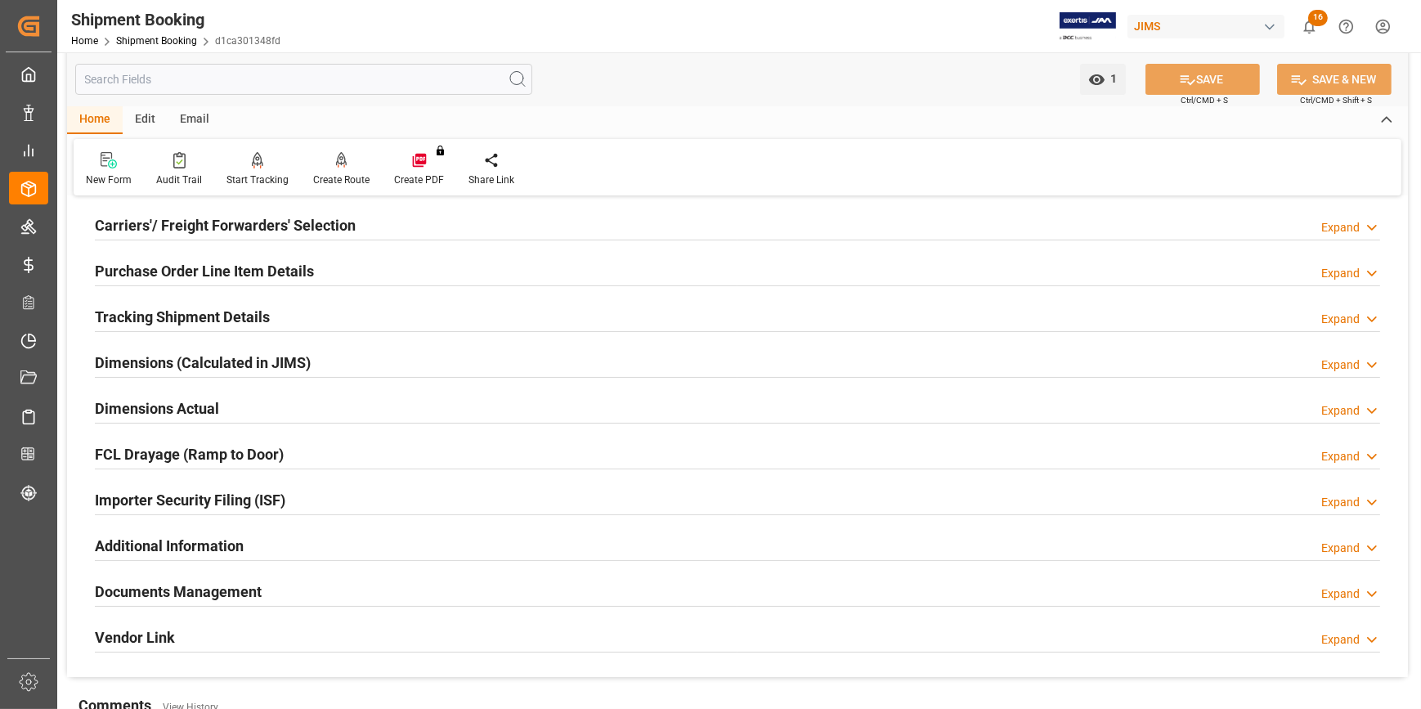
click at [186, 589] on h2 "Documents Management" at bounding box center [178, 591] width 167 height 22
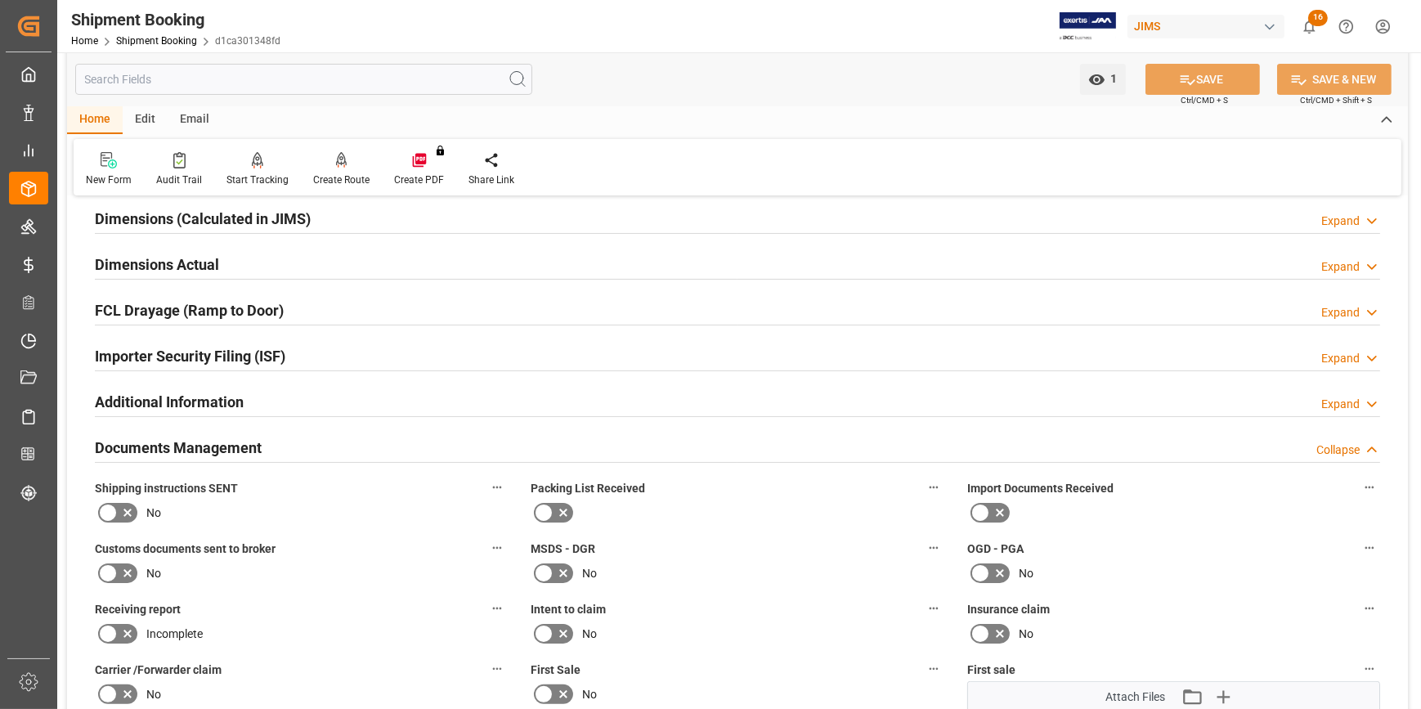
scroll to position [371, 0]
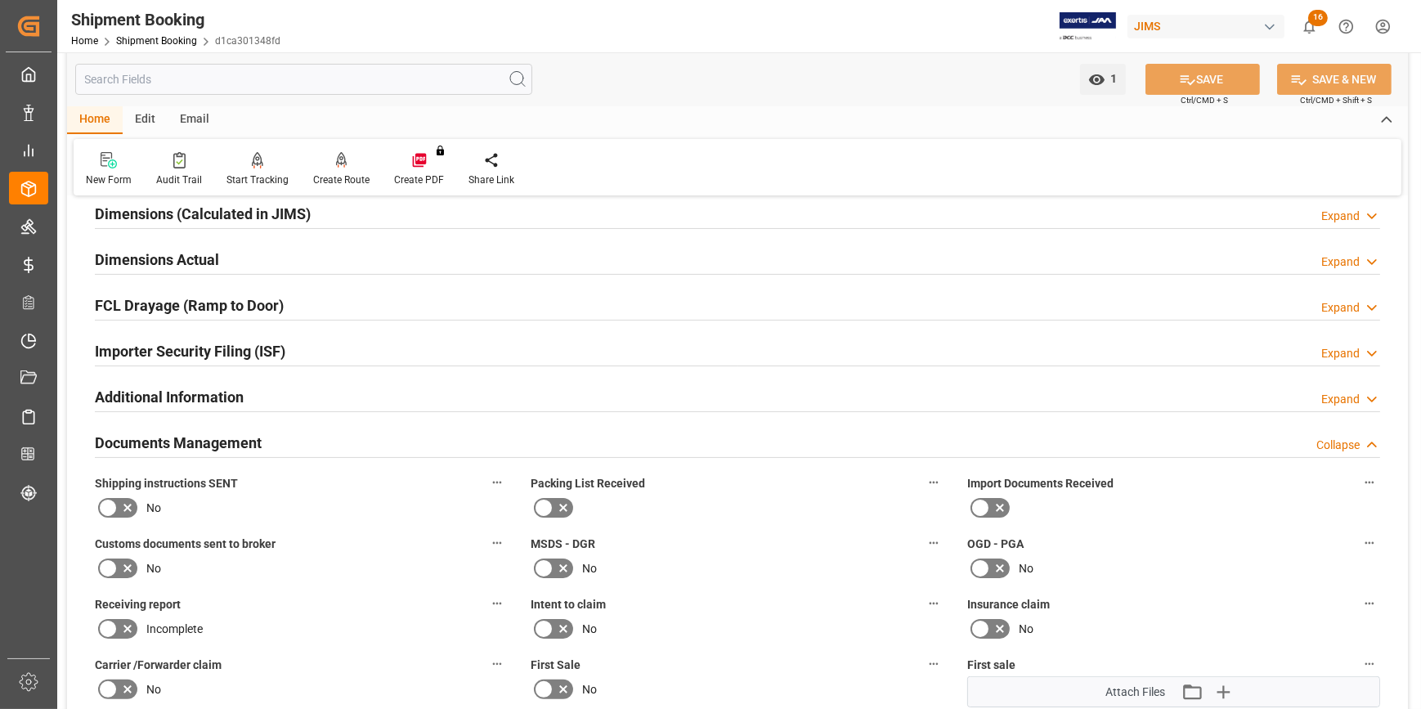
click at [118, 499] on icon at bounding box center [128, 508] width 20 height 20
click at [0, 0] on input "checkbox" at bounding box center [0, 0] width 0 height 0
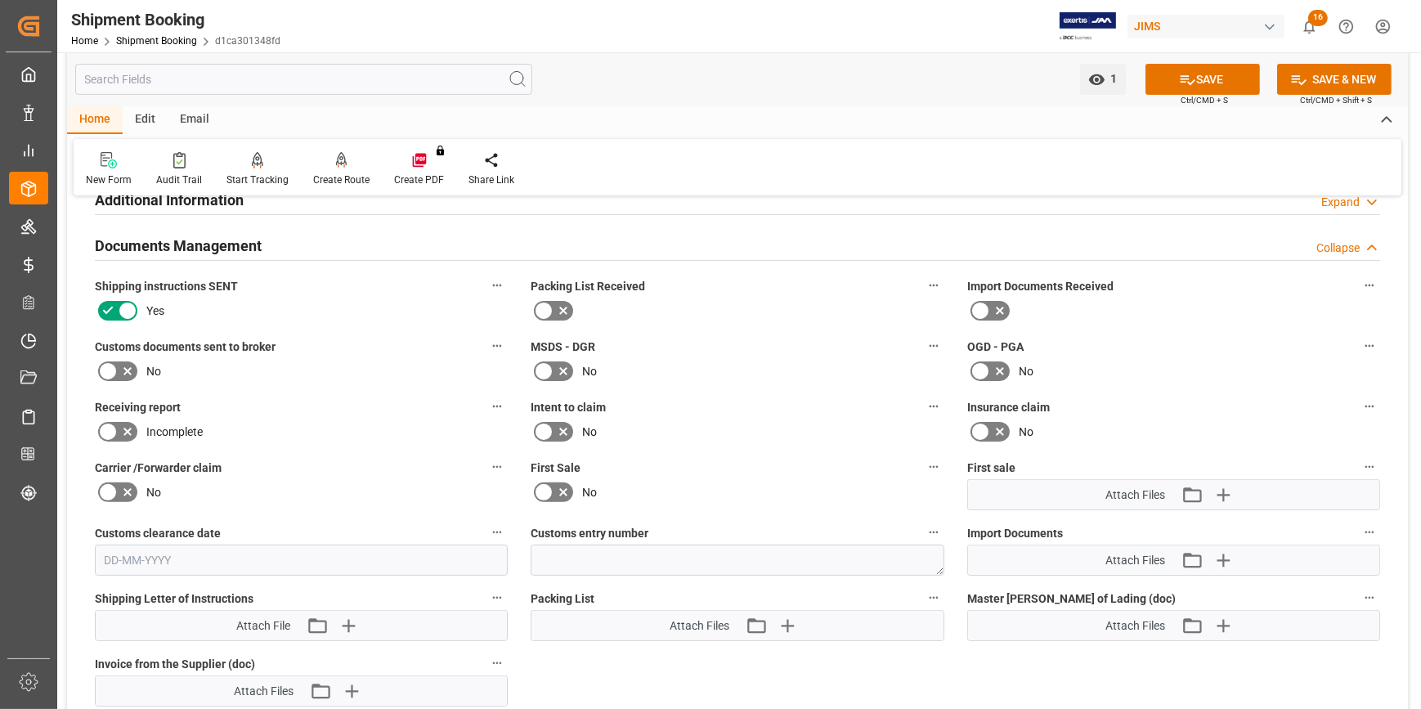
scroll to position [594, 0]
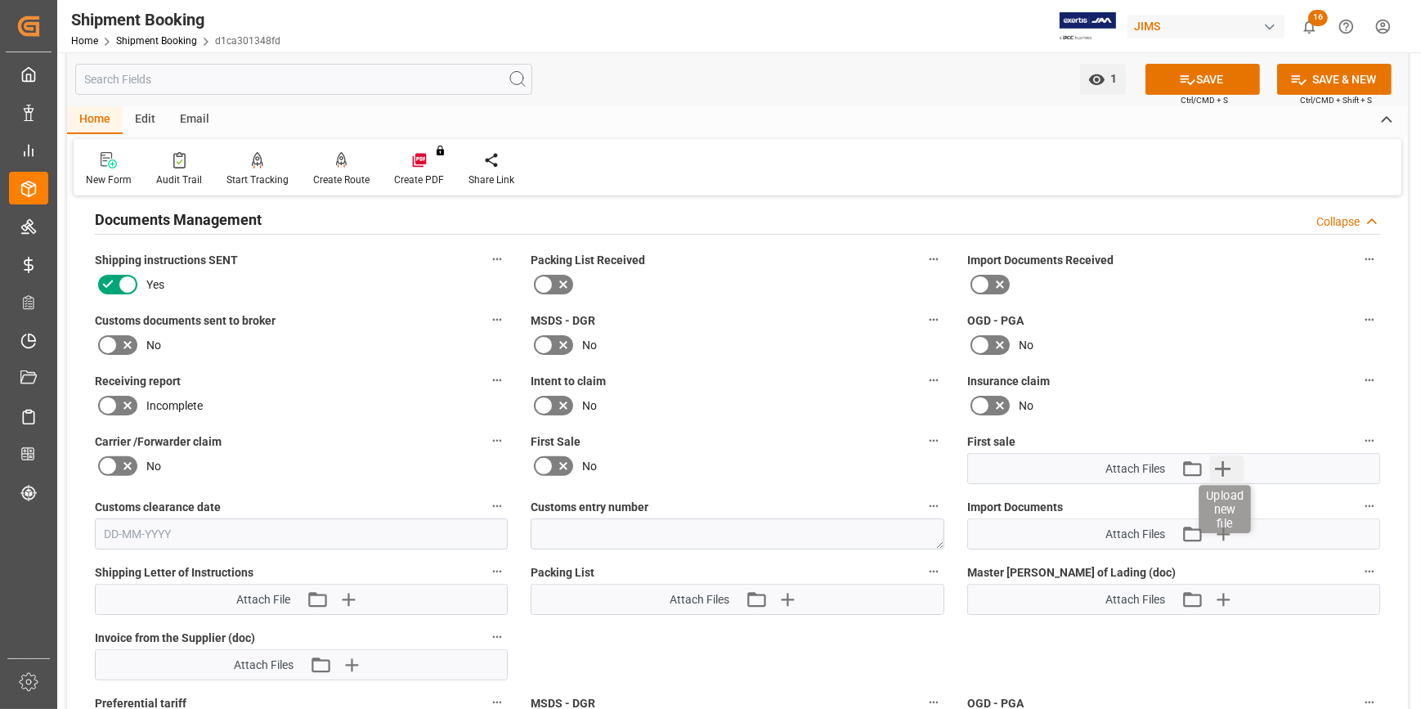
click at [1222, 464] on icon "button" at bounding box center [1224, 469] width 16 height 16
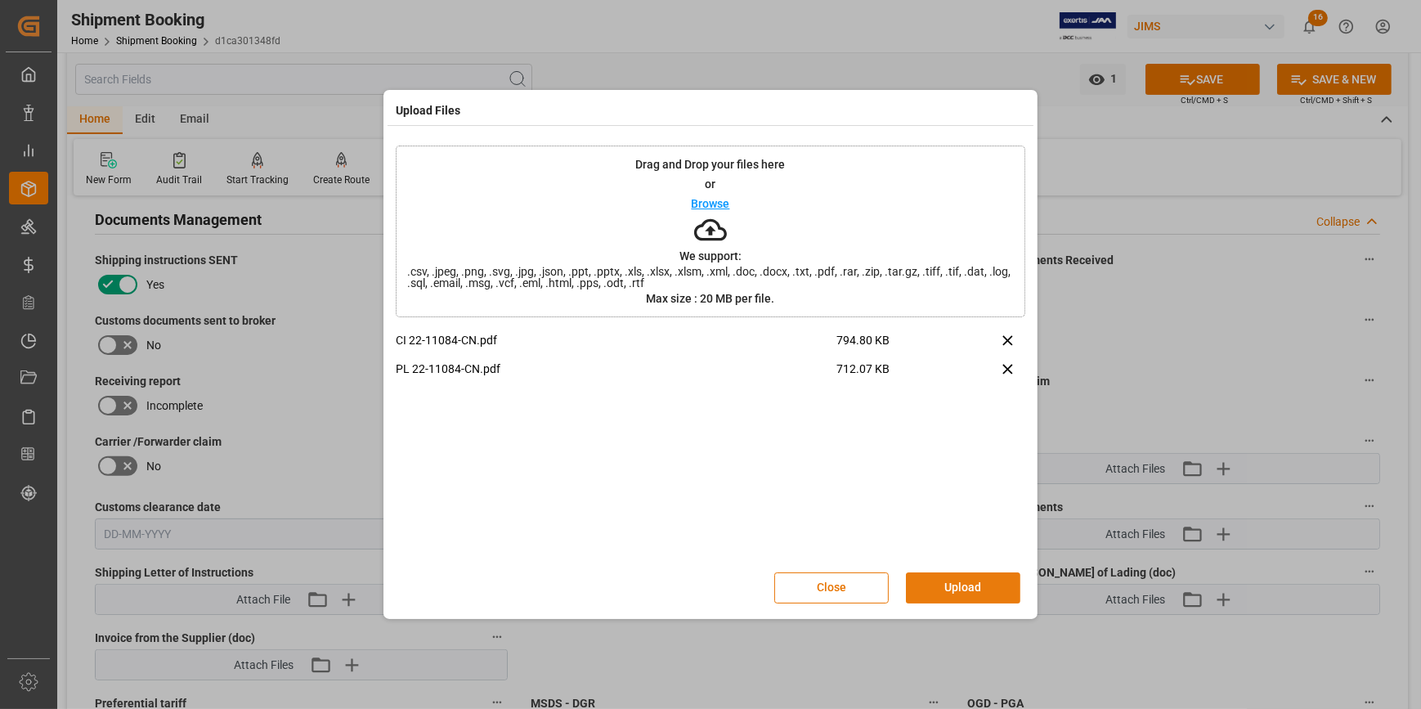
click at [957, 576] on button "Upload" at bounding box center [963, 587] width 114 height 31
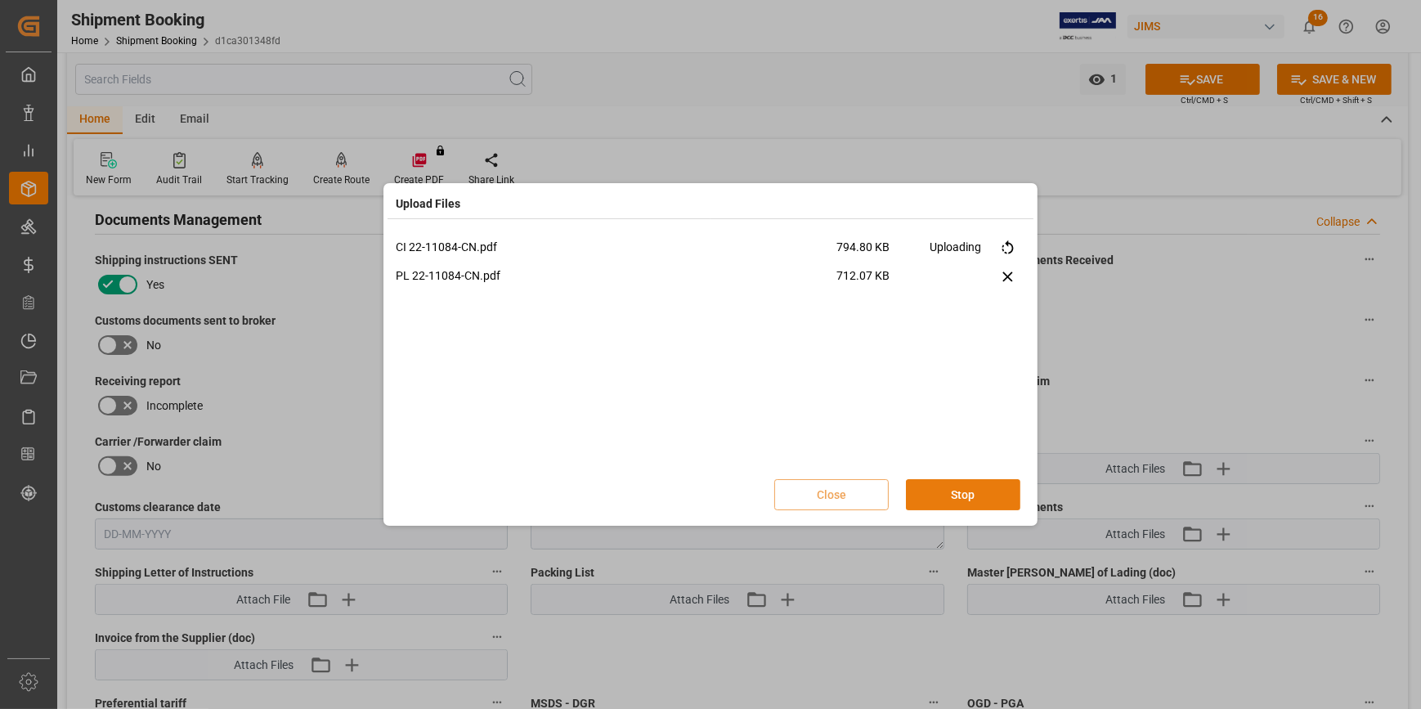
click at [964, 497] on button "Stop" at bounding box center [963, 494] width 114 height 31
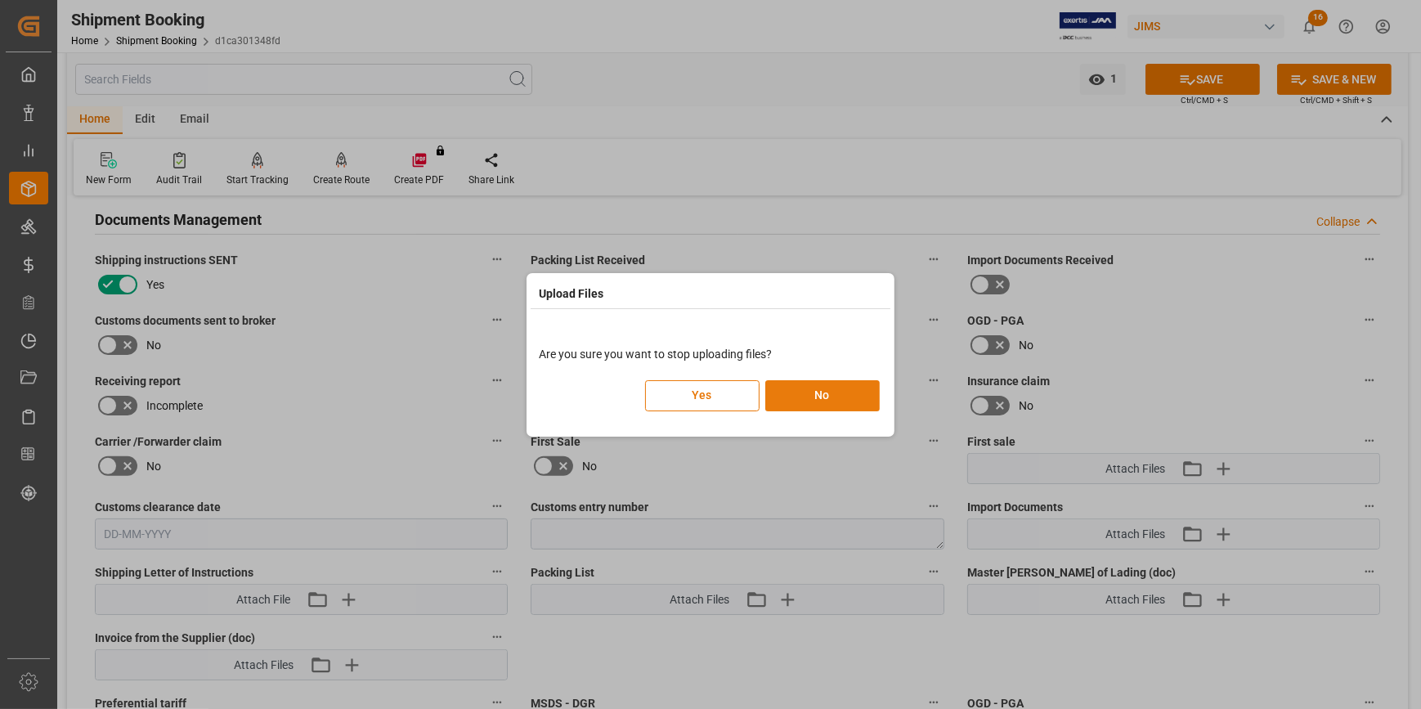
click at [804, 405] on button "No" at bounding box center [822, 395] width 114 height 31
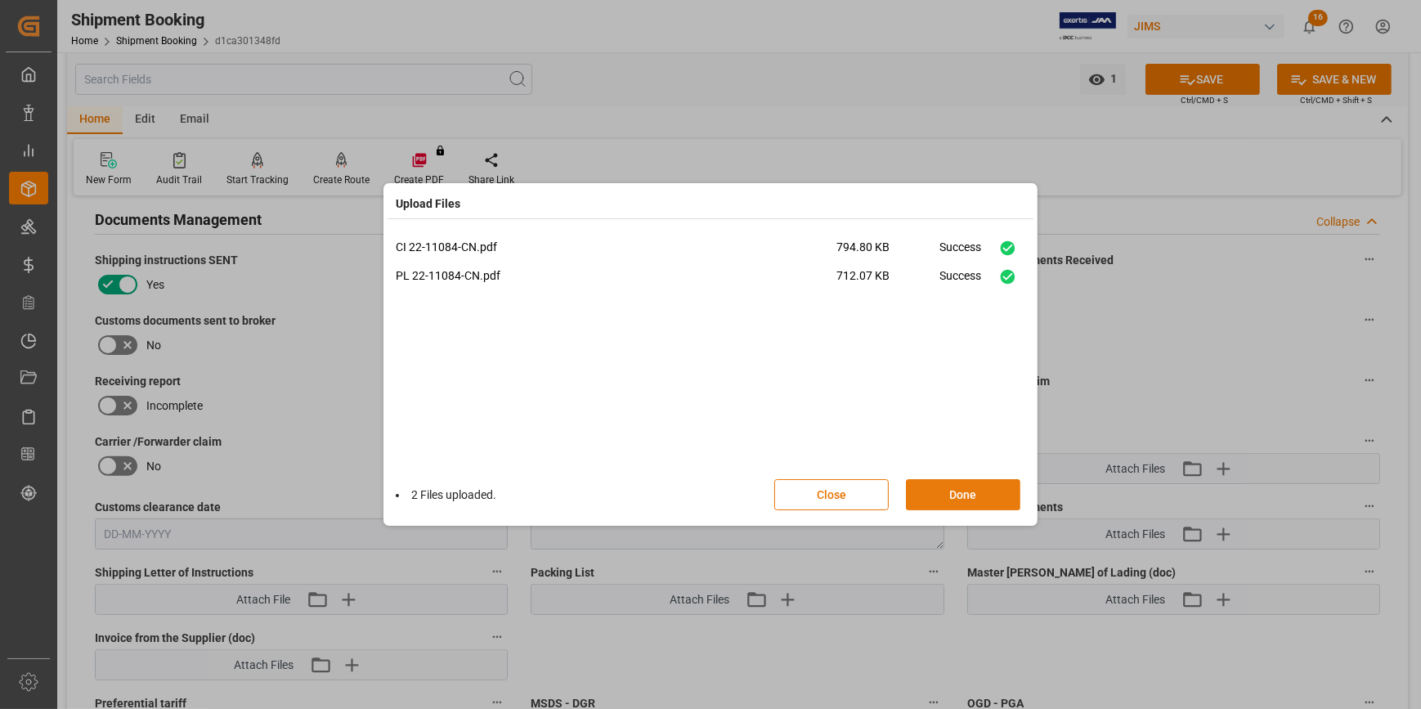
click at [953, 499] on button "Done" at bounding box center [963, 494] width 114 height 31
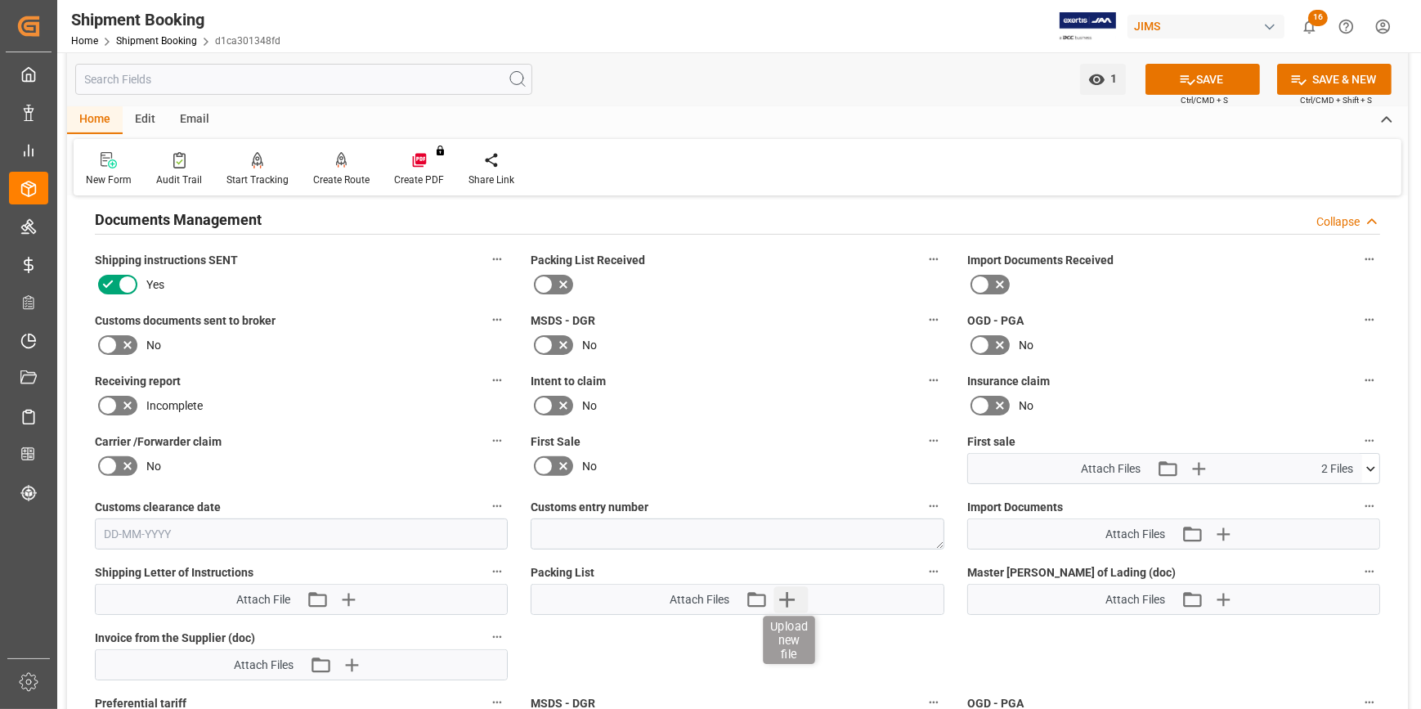
click at [788, 607] on icon "button" at bounding box center [786, 599] width 26 height 26
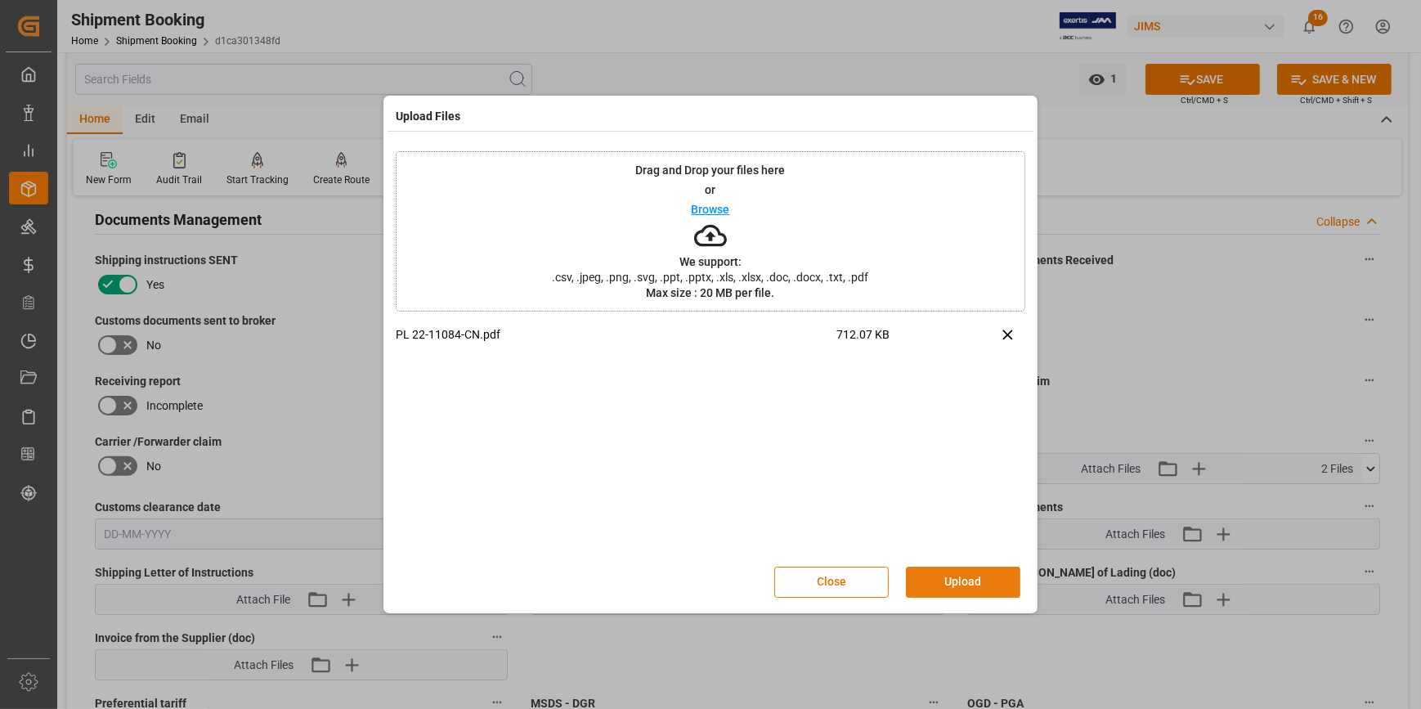
click at [964, 583] on button "Upload" at bounding box center [963, 582] width 114 height 31
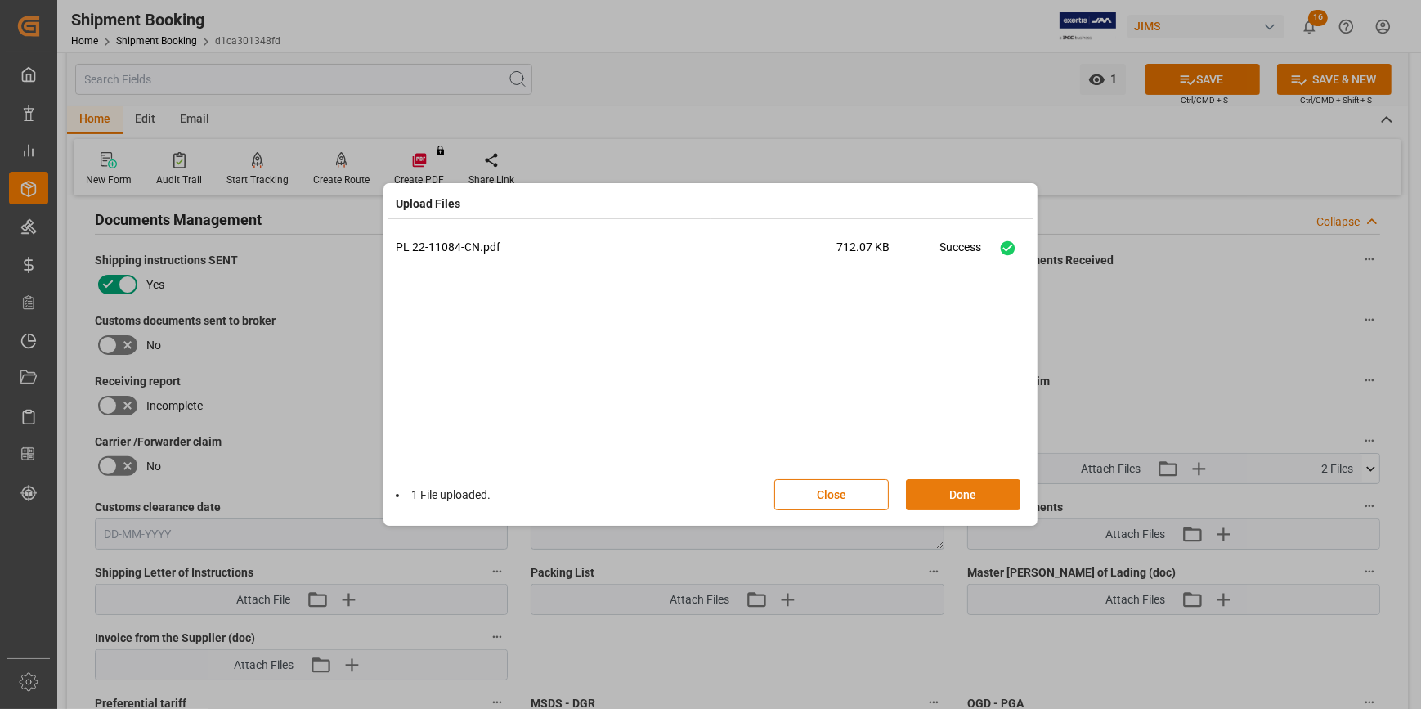
click at [939, 502] on button "Done" at bounding box center [963, 494] width 114 height 31
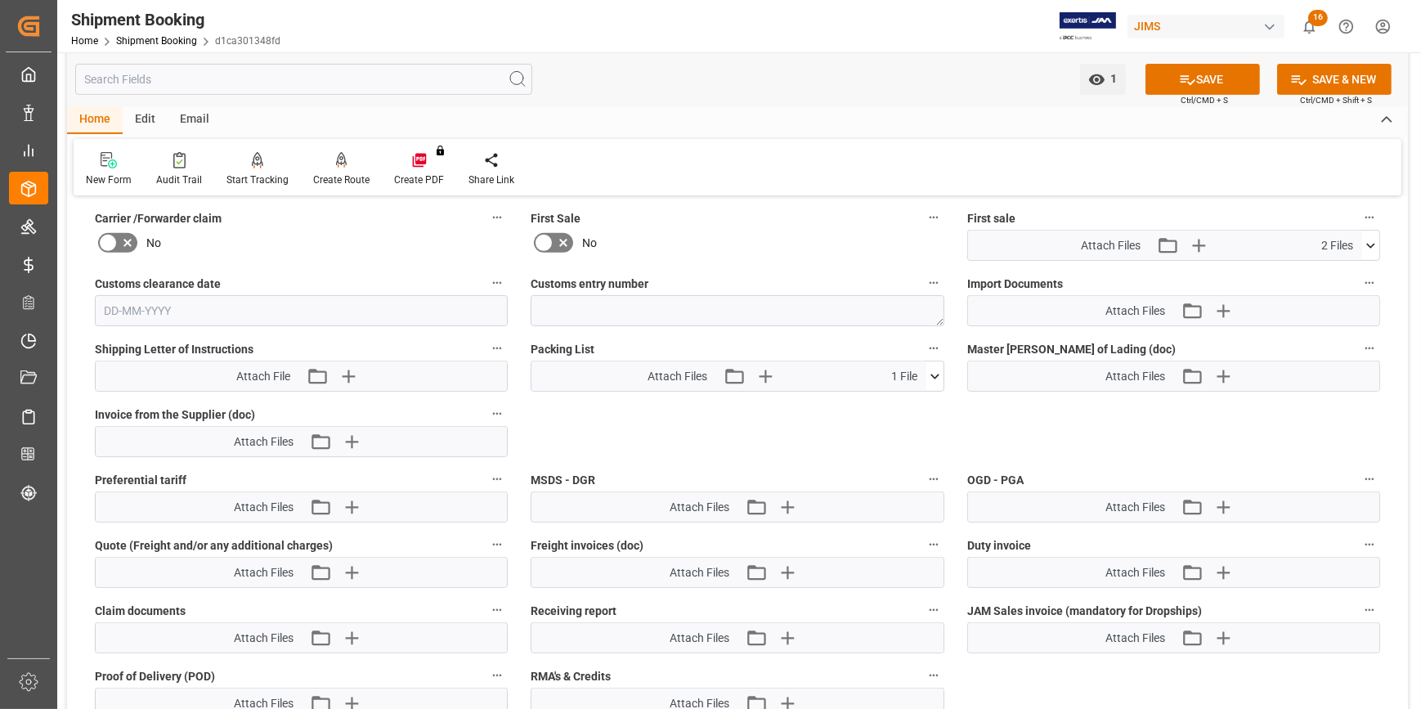
scroll to position [743, 0]
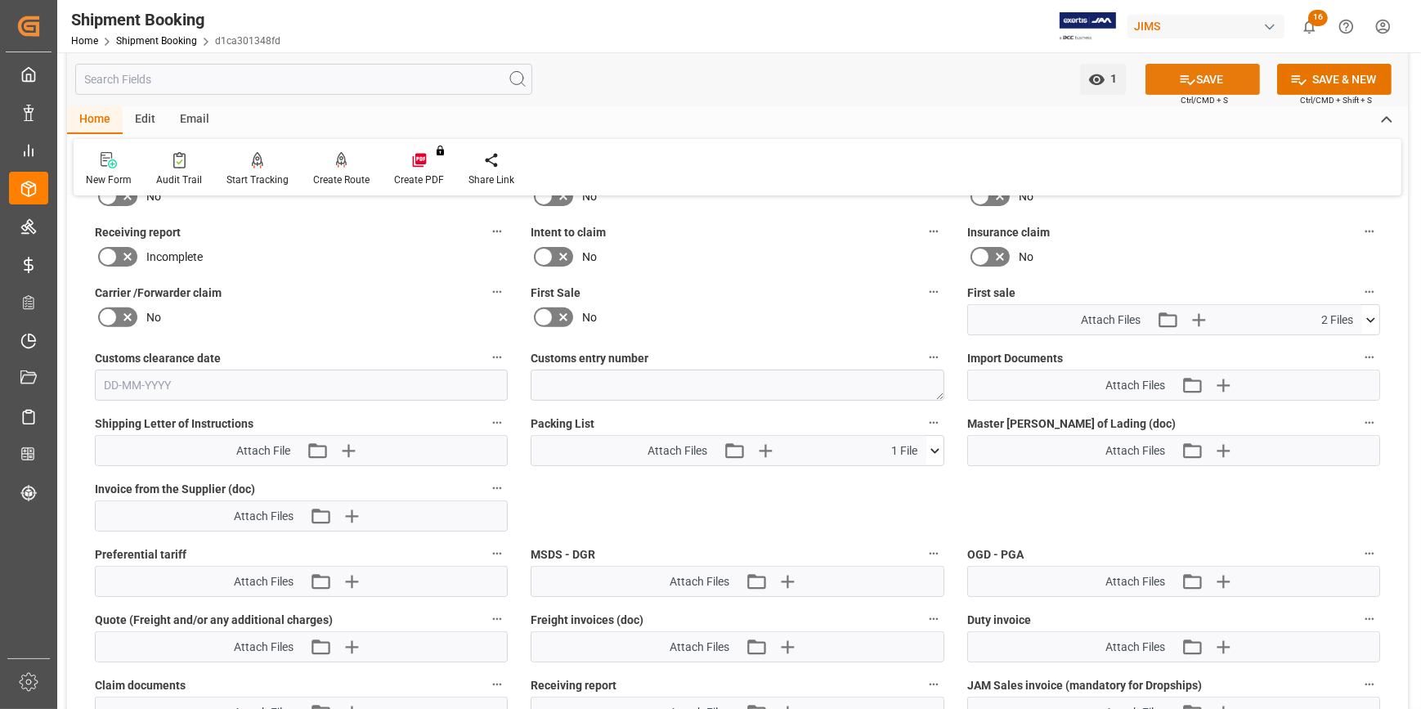
click at [1185, 82] on icon at bounding box center [1188, 80] width 15 height 10
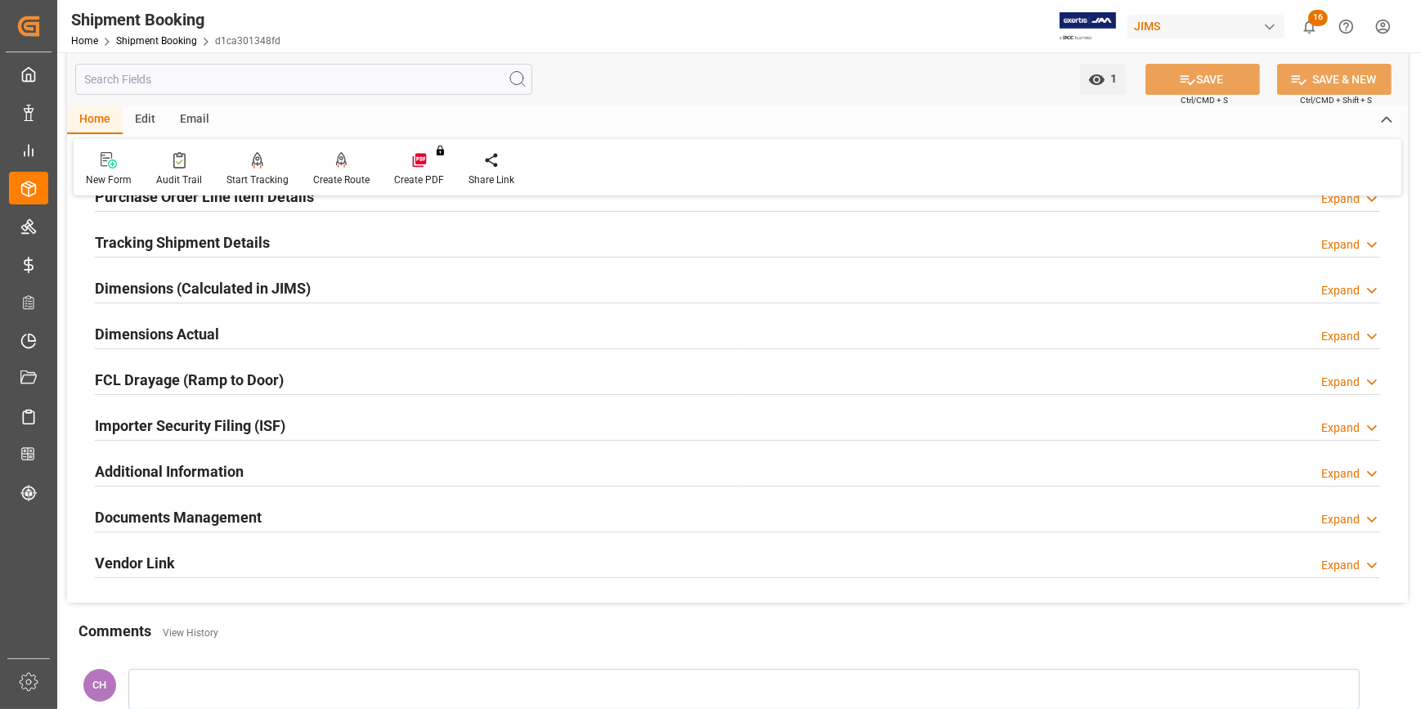
scroll to position [297, 0]
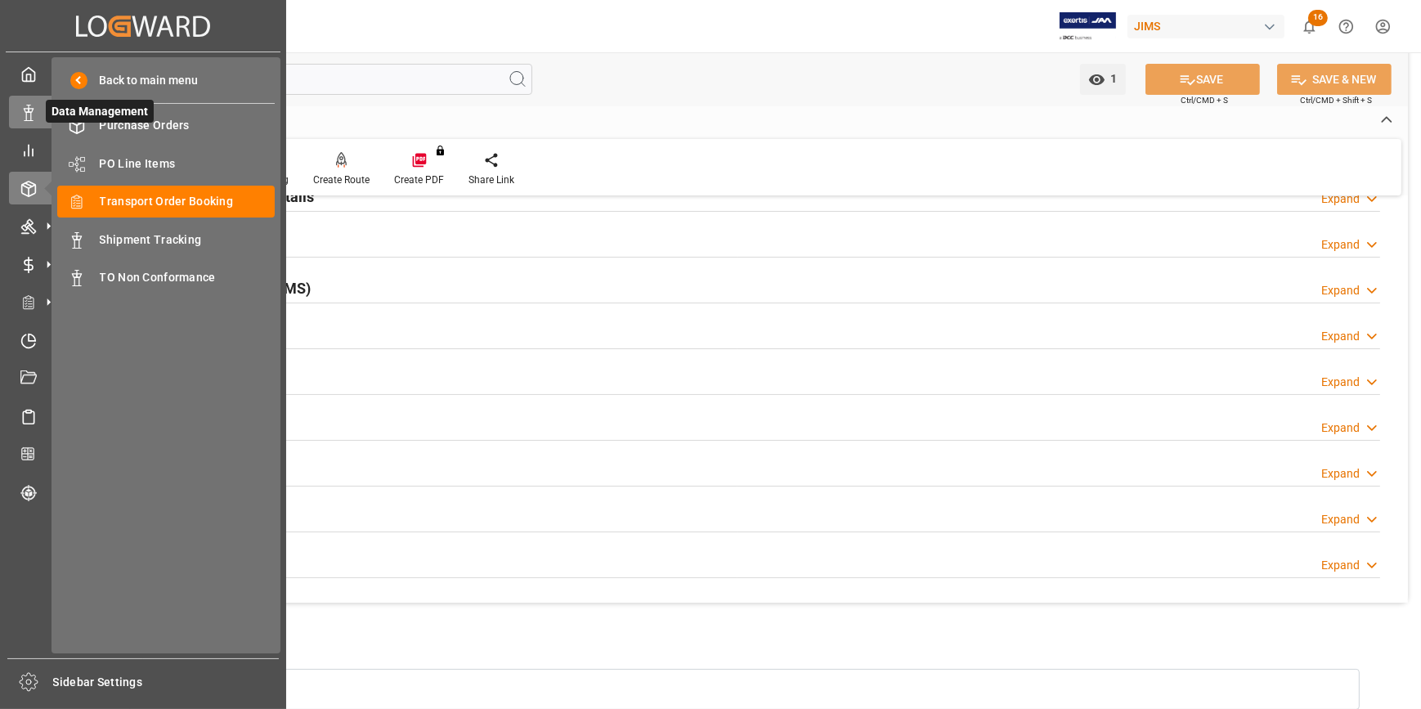
click at [29, 115] on icon at bounding box center [28, 113] width 16 height 16
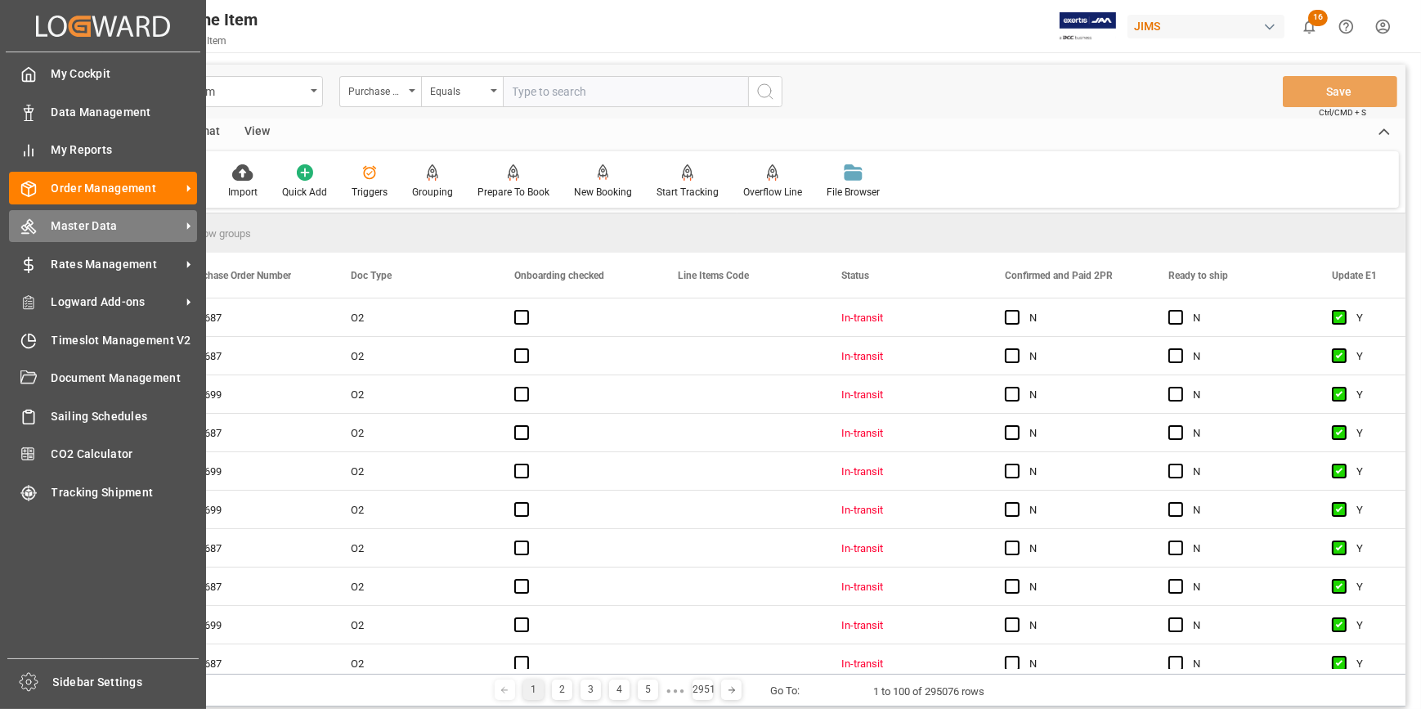
click at [66, 225] on span "Master Data" at bounding box center [116, 225] width 129 height 17
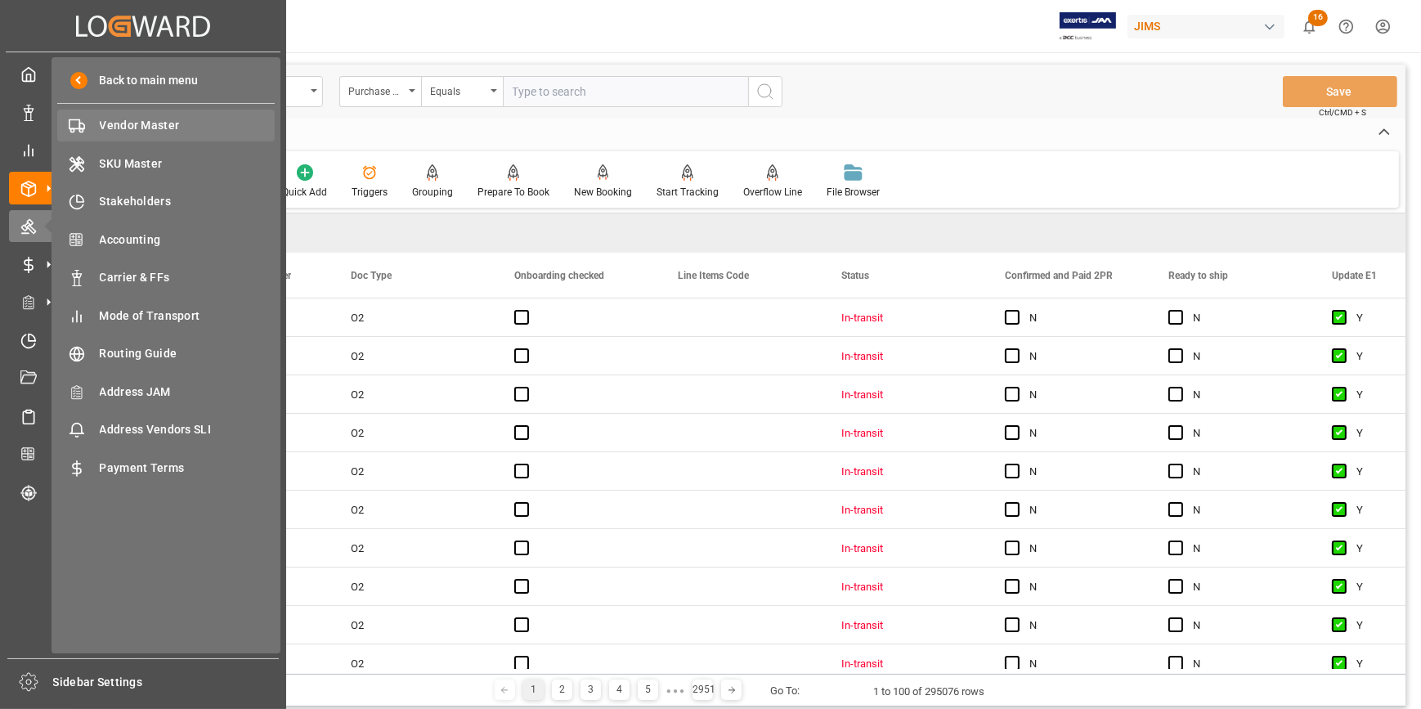
click at [119, 131] on span "Vendor Master" at bounding box center [188, 125] width 176 height 17
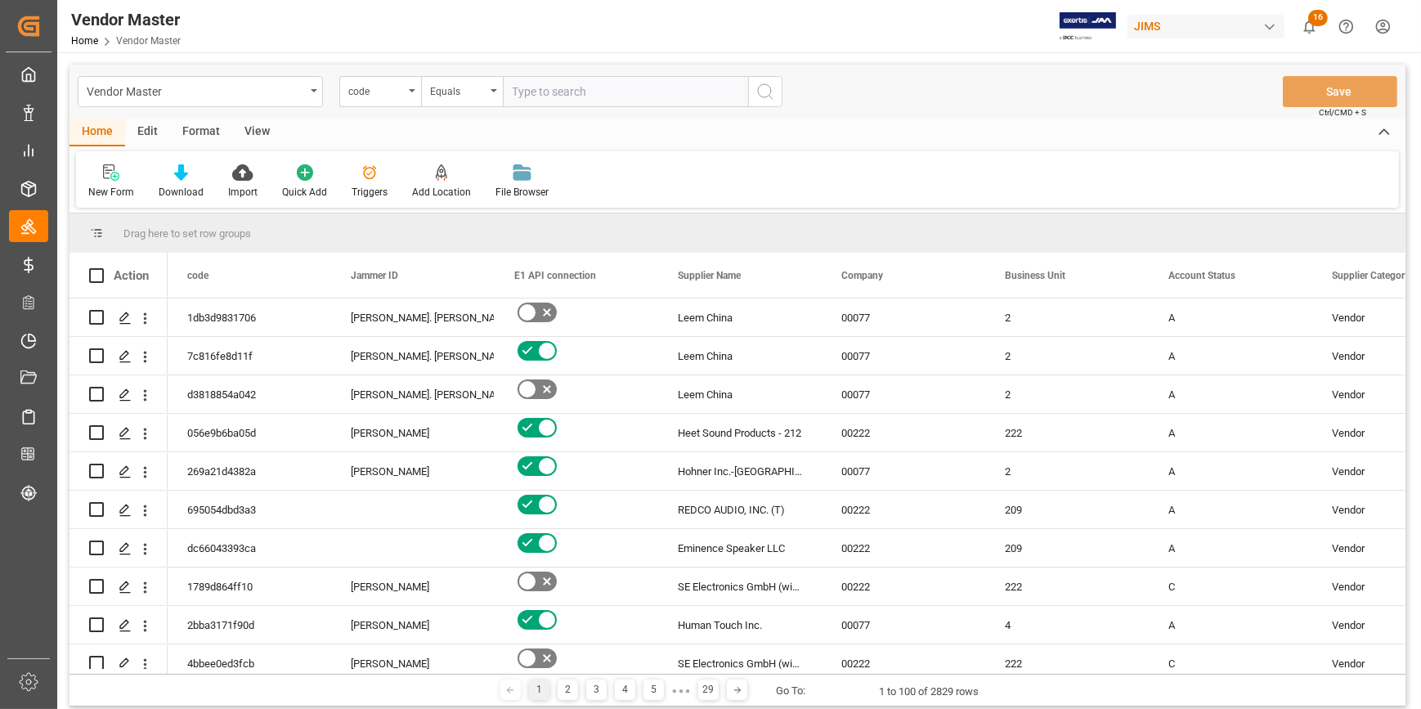
click at [531, 91] on input "text" at bounding box center [625, 91] width 245 height 31
click at [366, 92] on div "code" at bounding box center [376, 89] width 56 height 19
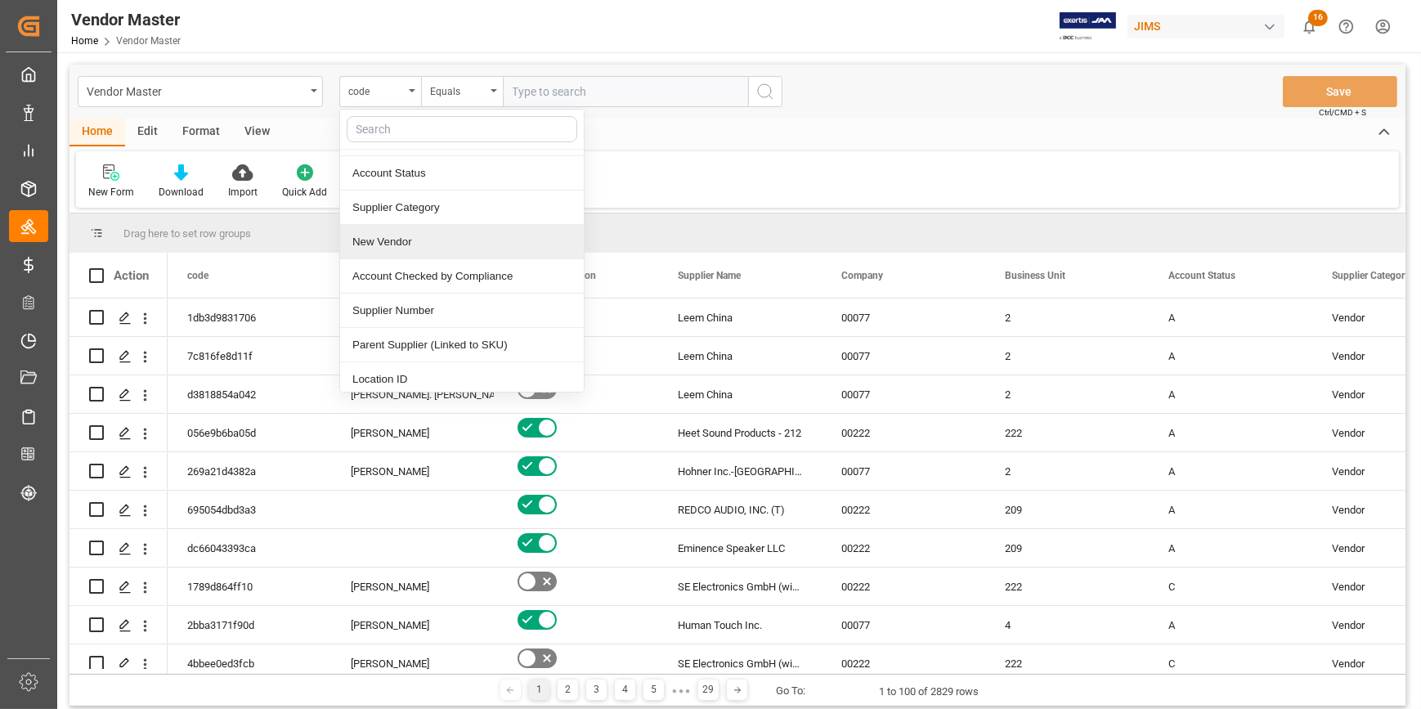
scroll to position [222, 0]
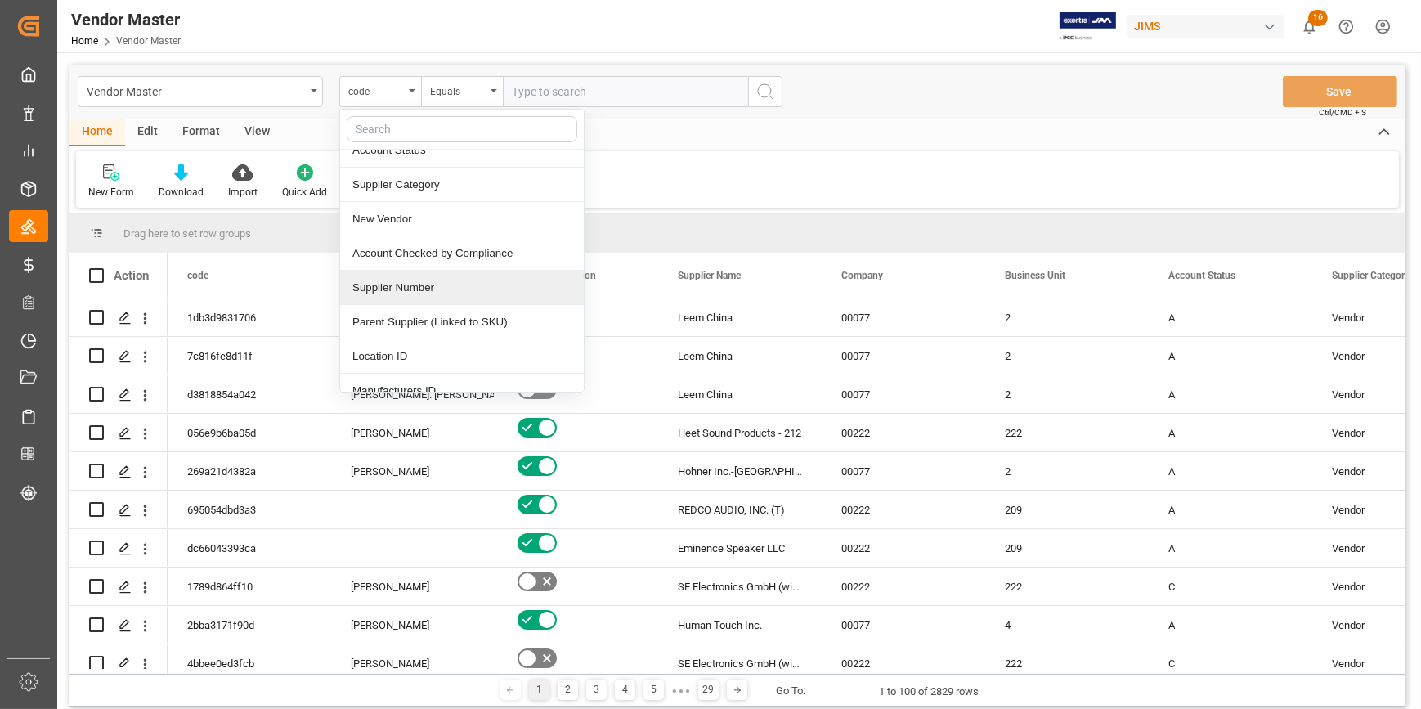
click at [397, 289] on div "Supplier Number" at bounding box center [462, 288] width 244 height 34
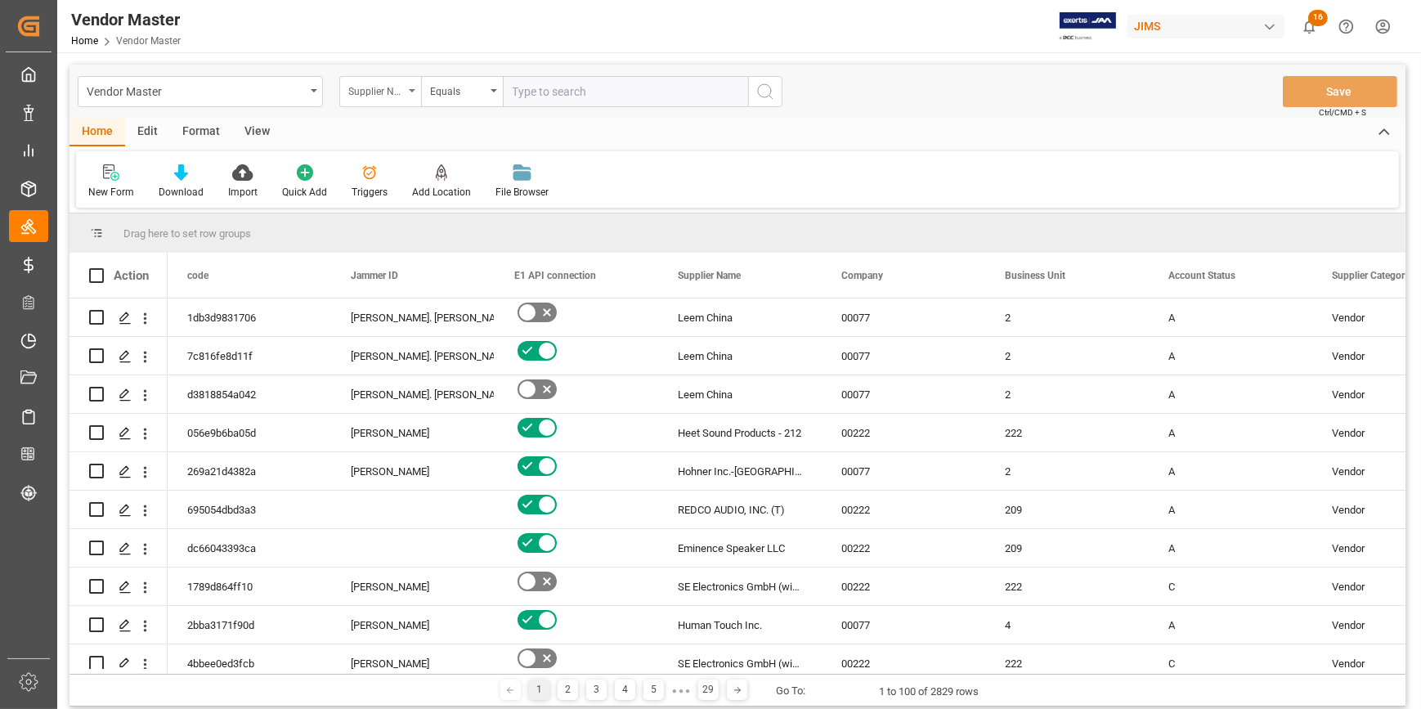
click at [384, 87] on div "Supplier Number" at bounding box center [376, 89] width 56 height 19
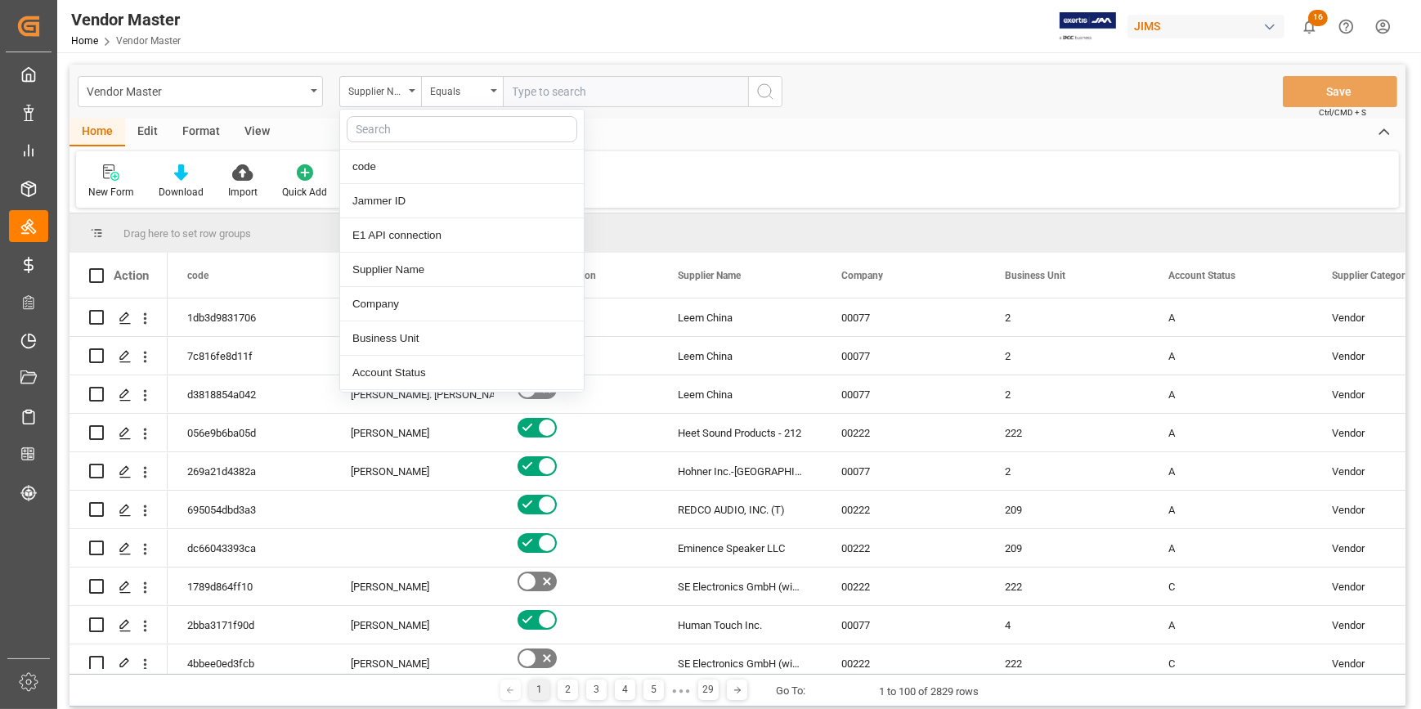
click at [528, 103] on input "text" at bounding box center [625, 91] width 245 height 31
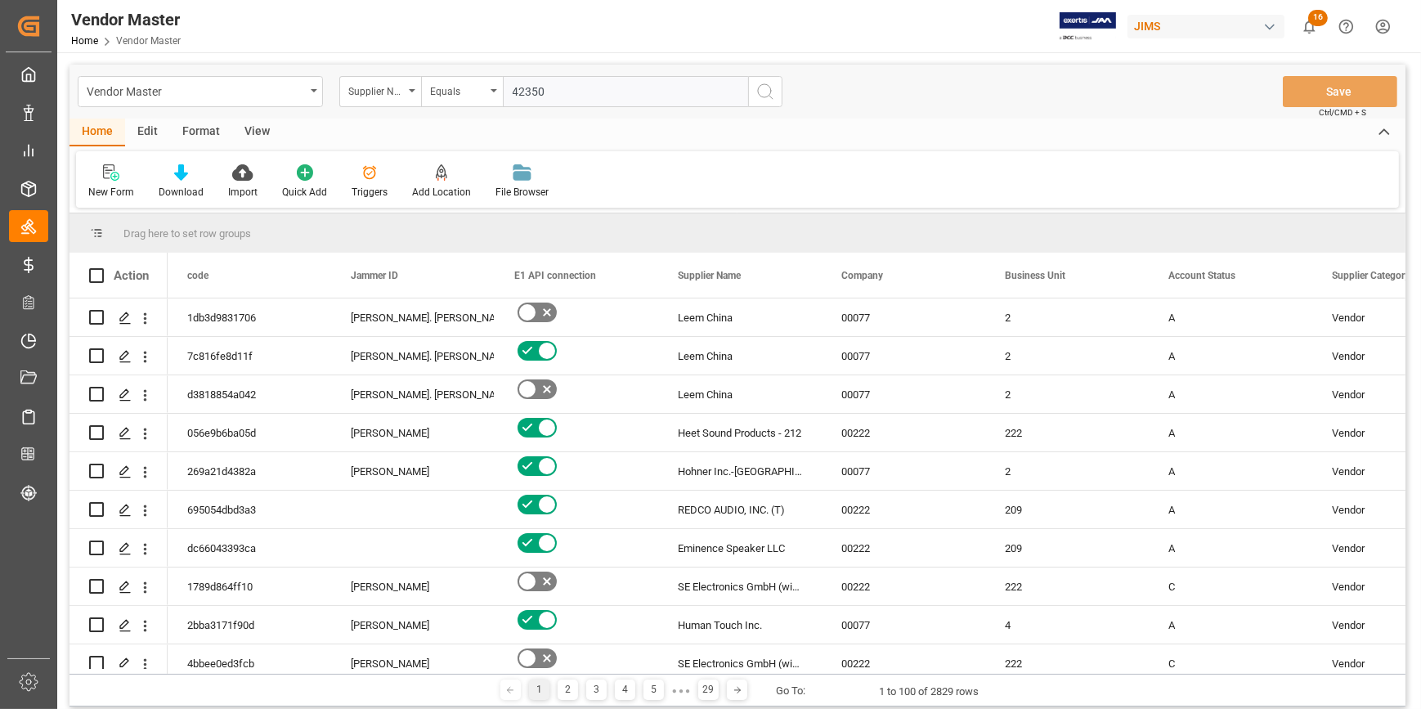
type input "423501"
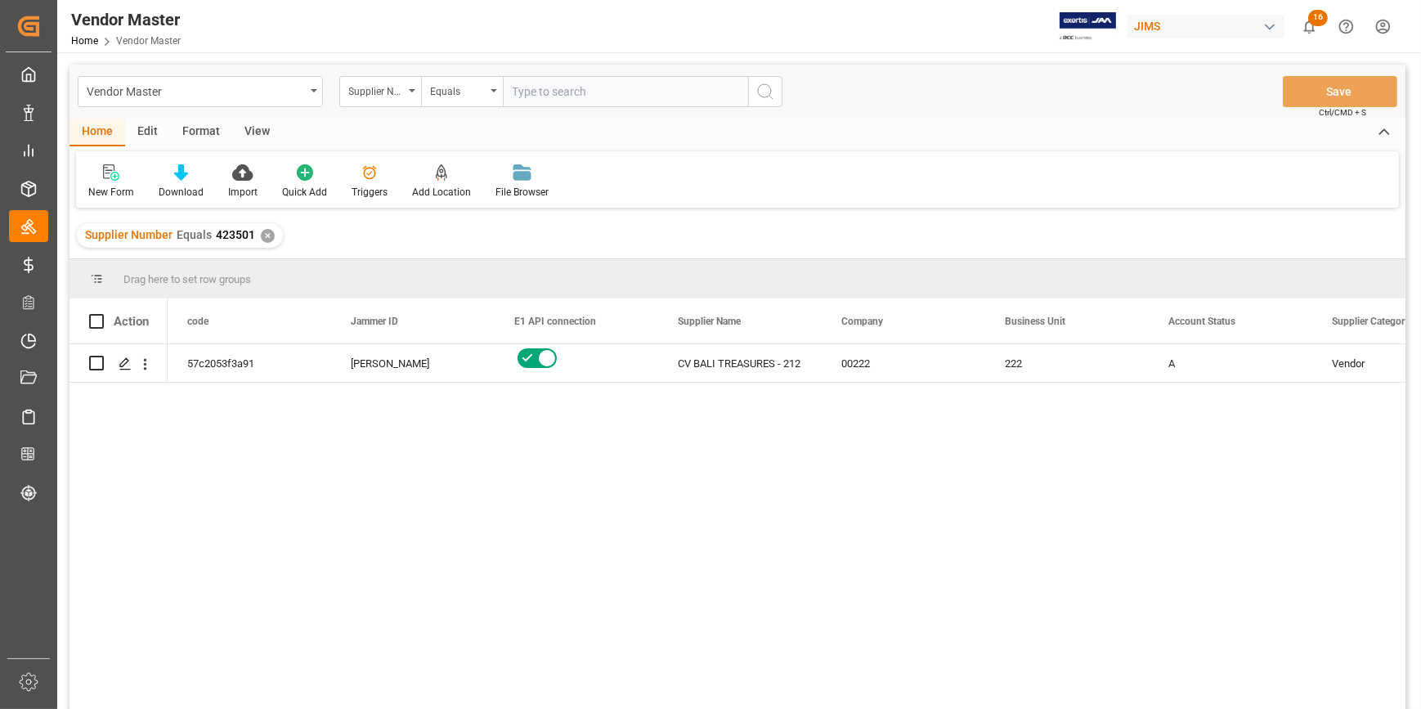
click at [338, 474] on div "57c2053f3a91 [PERSON_NAME] CV BALI TREASURES - 212 00222 222 A Vendor N" at bounding box center [787, 531] width 1238 height 375
click at [117, 368] on div "Press SPACE to select this row." at bounding box center [124, 364] width 25 height 30
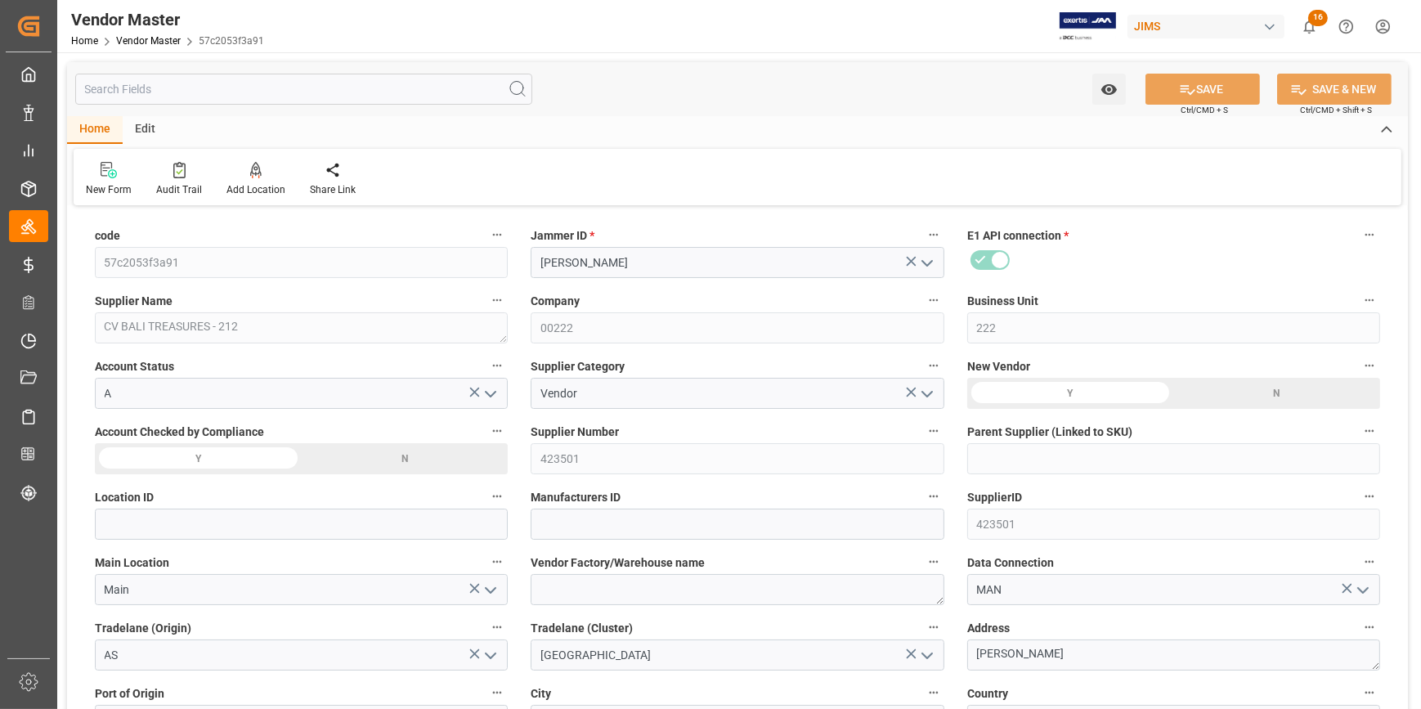
type input "[DATE] 01:34"
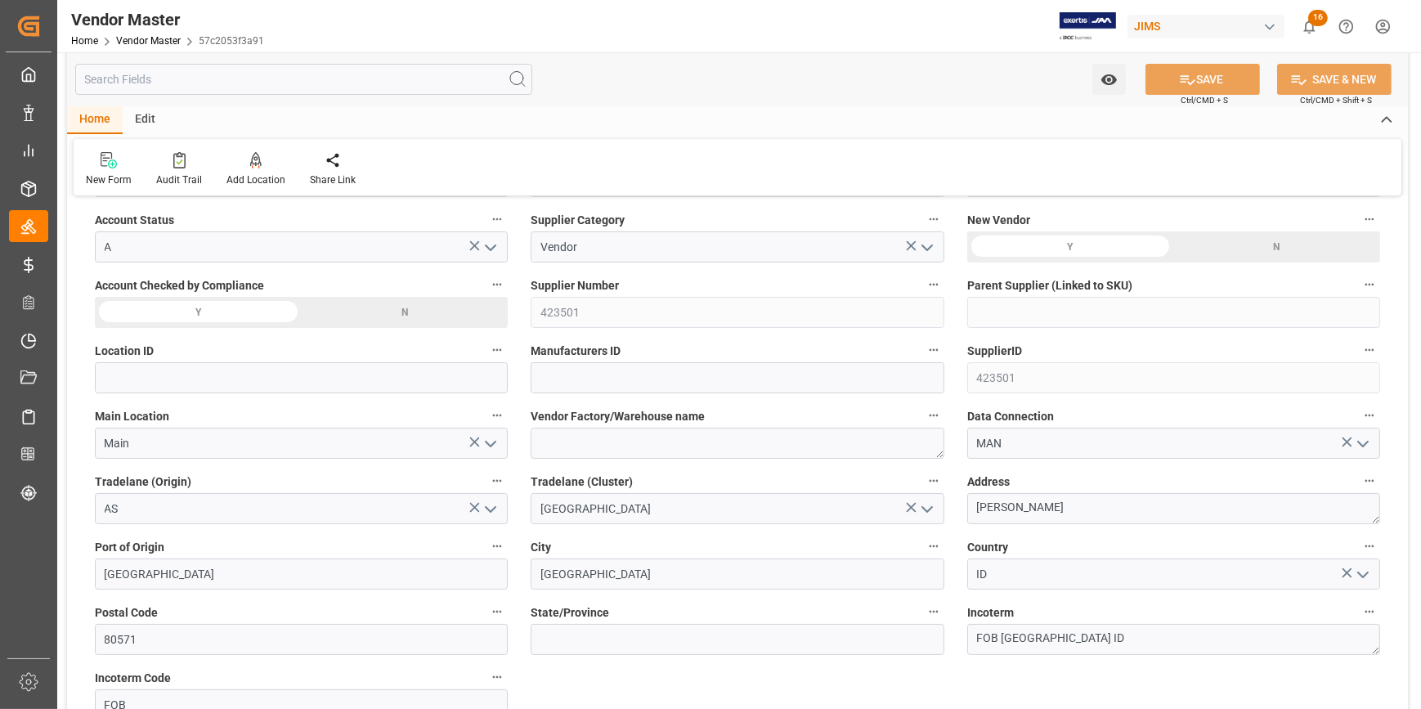
scroll to position [148, 0]
type input "30 days after B/L date"
click at [1014, 640] on textarea "FOB [GEOGRAPHIC_DATA] ID" at bounding box center [1173, 637] width 413 height 31
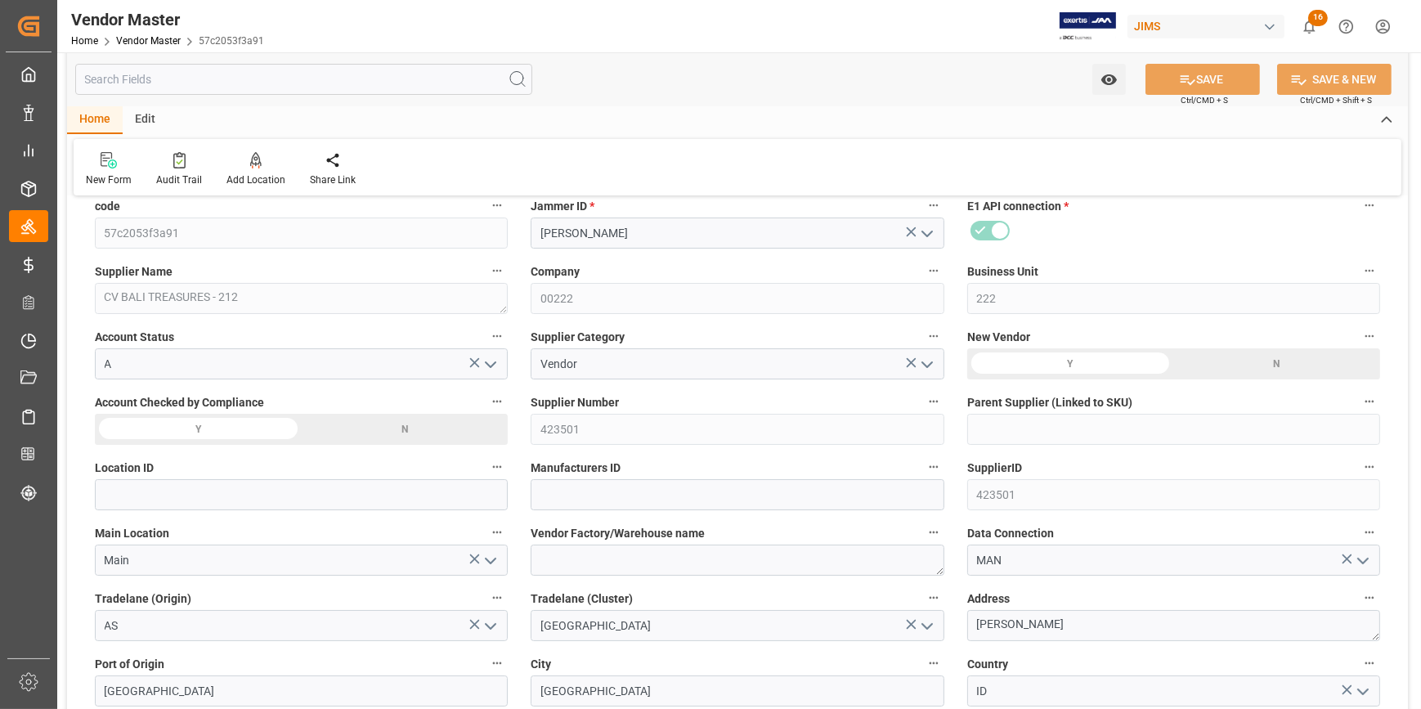
scroll to position [0, 0]
